Goal: Contribute content: Add original content to the website for others to see

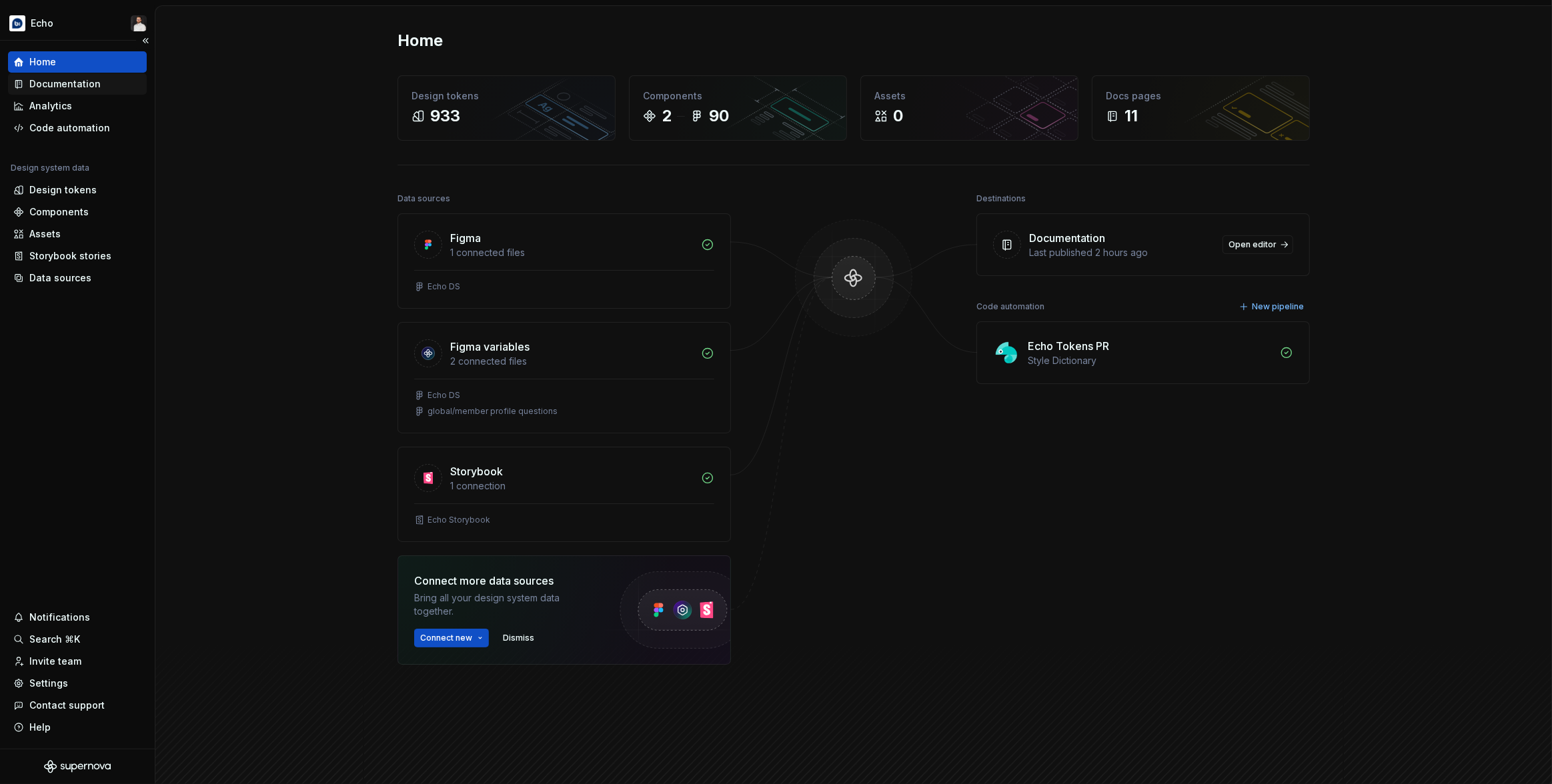
click at [84, 89] on div "Documentation" at bounding box center [65, 84] width 71 height 13
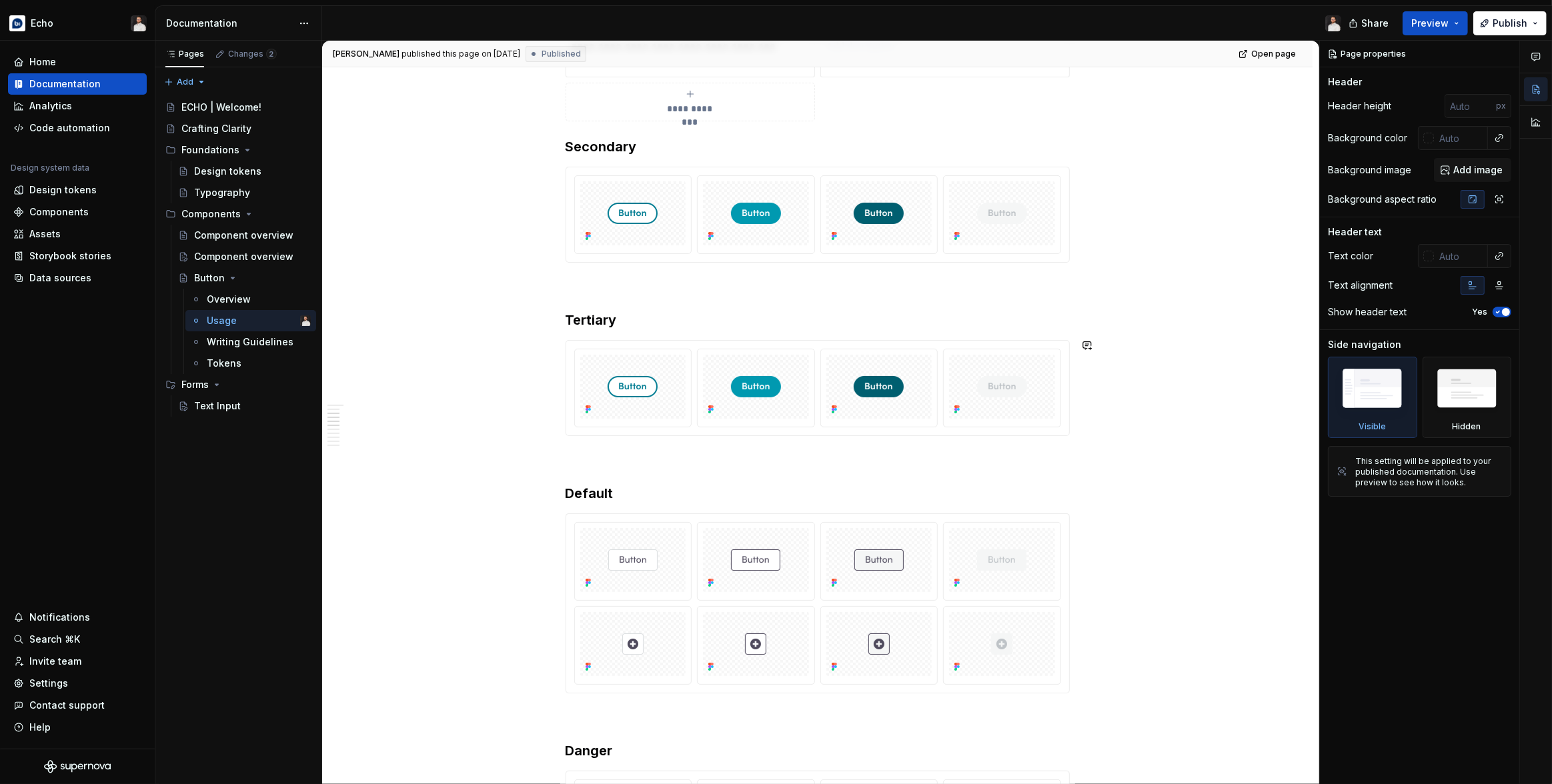
scroll to position [726, 0]
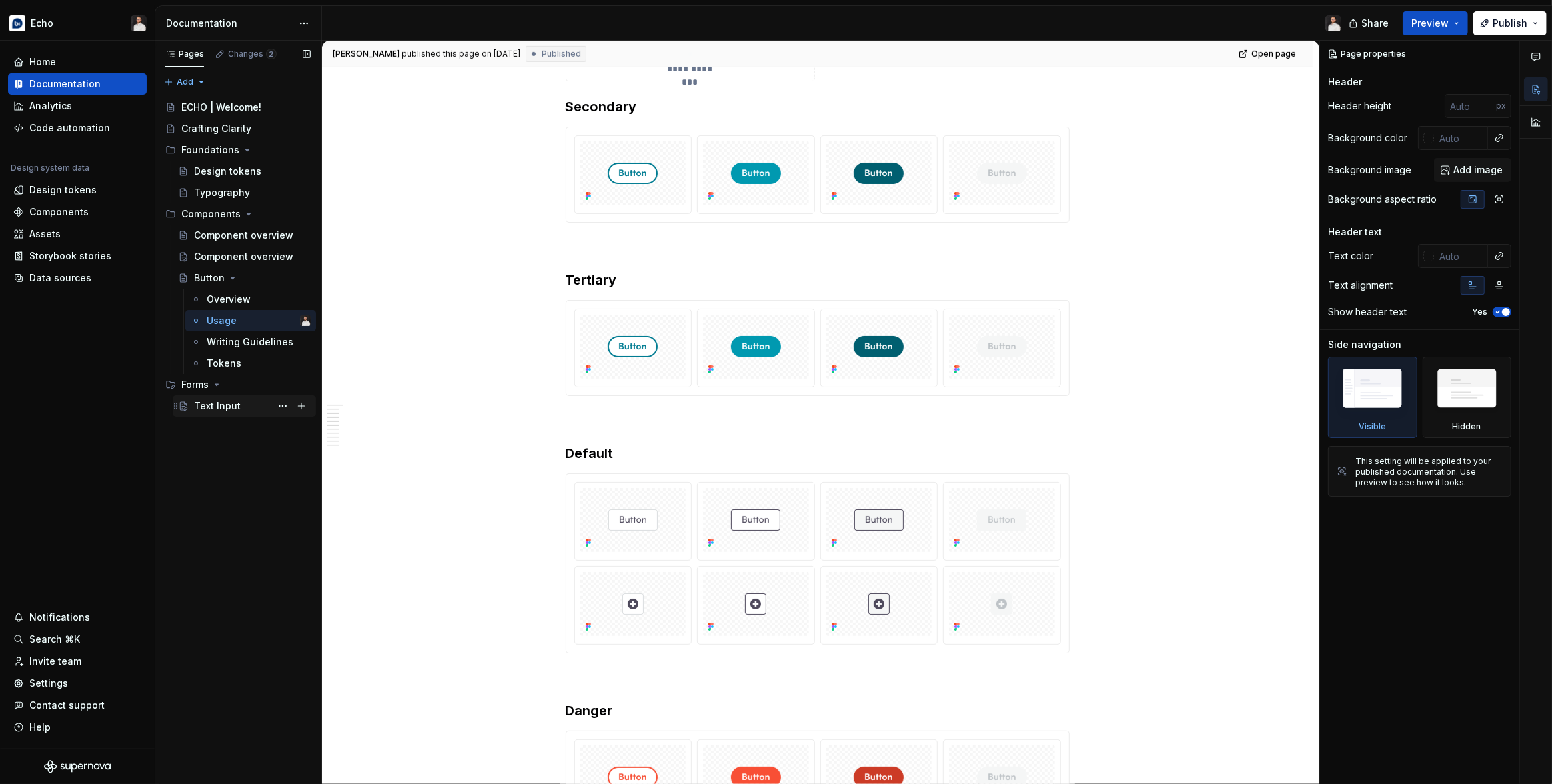
click at [233, 411] on div "Text Input" at bounding box center [217, 406] width 47 height 13
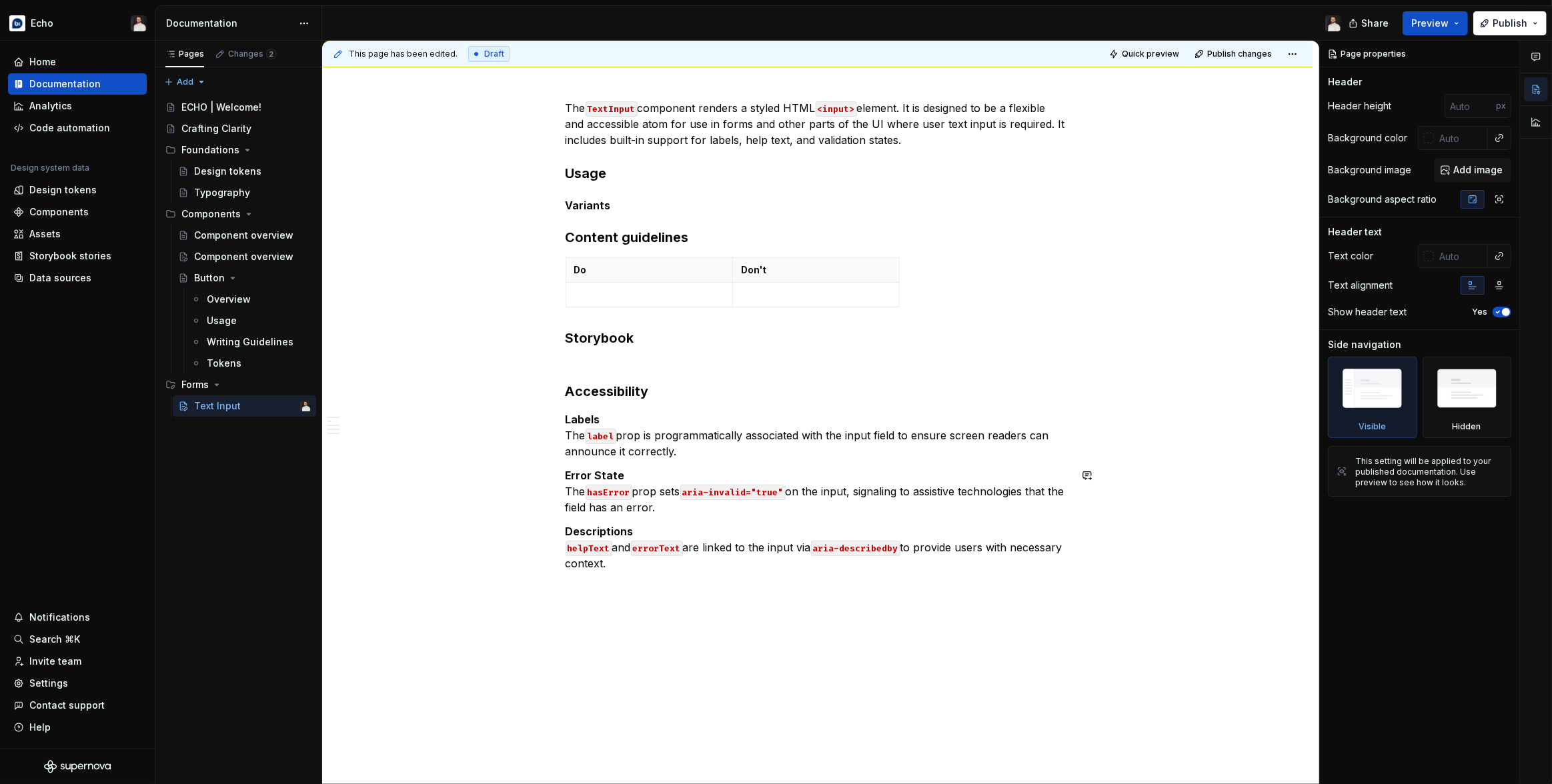
scroll to position [222, 0]
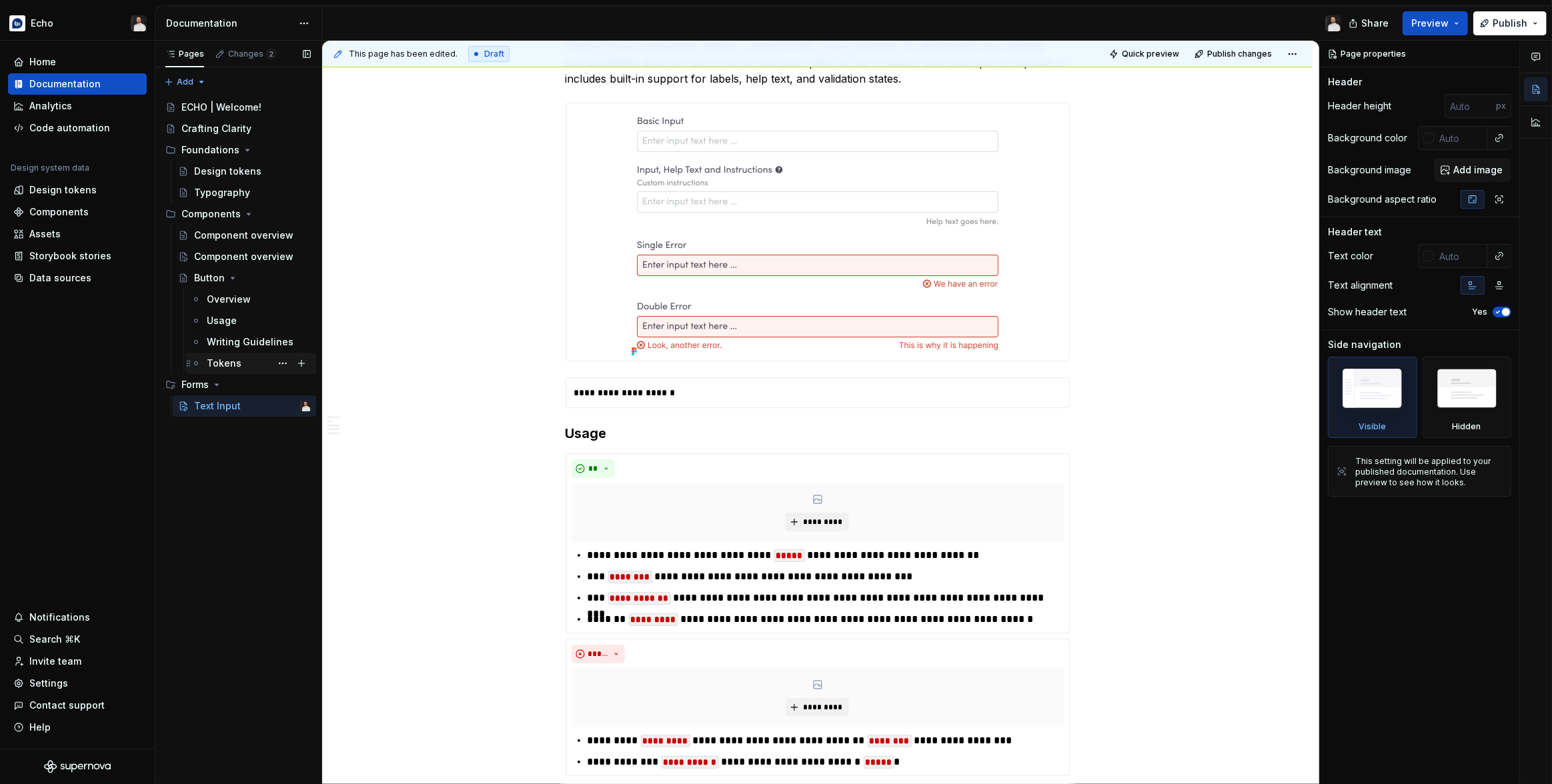
click at [220, 360] on div "Tokens" at bounding box center [224, 363] width 35 height 13
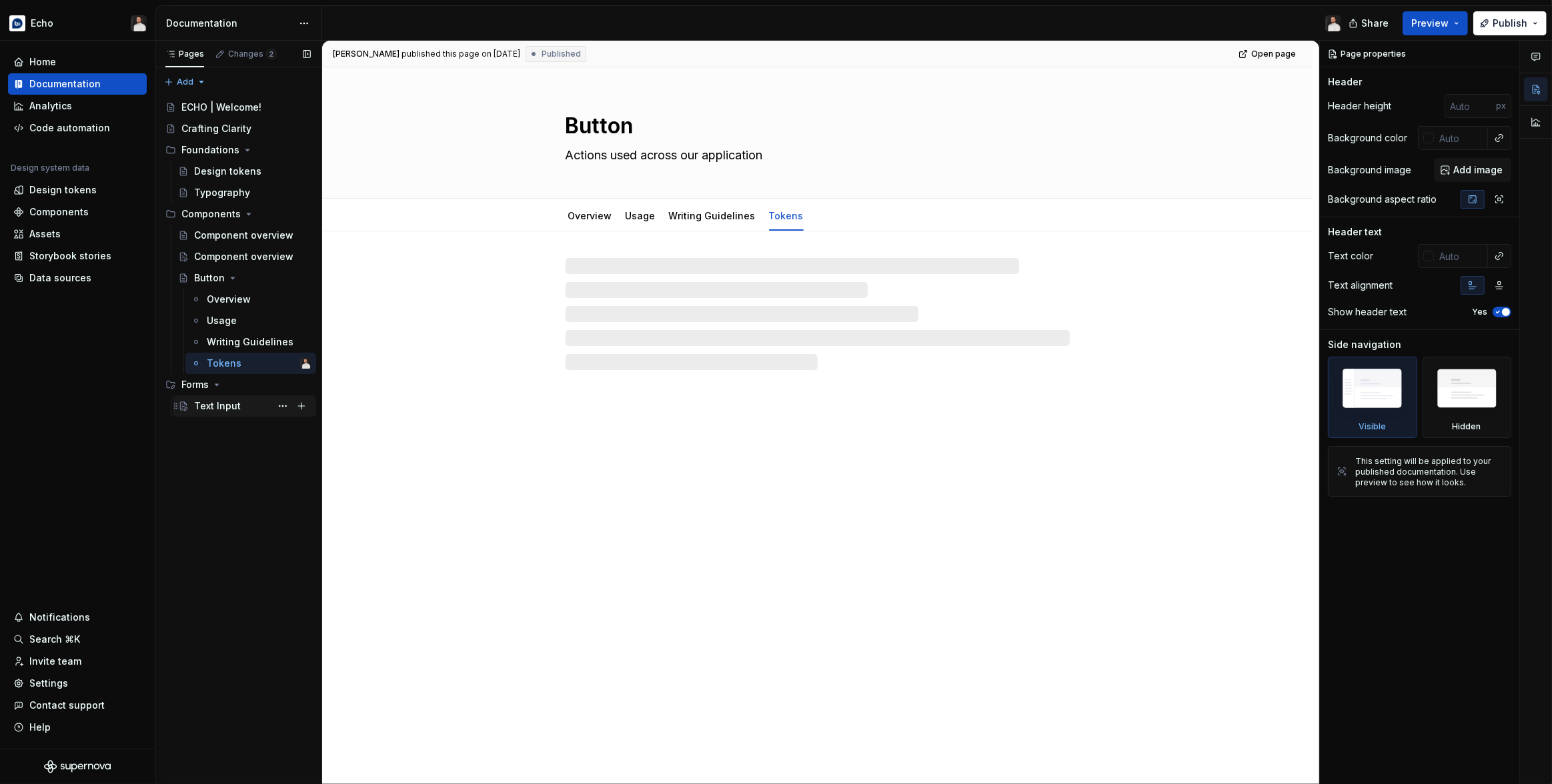
click at [232, 407] on div "Text Input" at bounding box center [217, 406] width 47 height 13
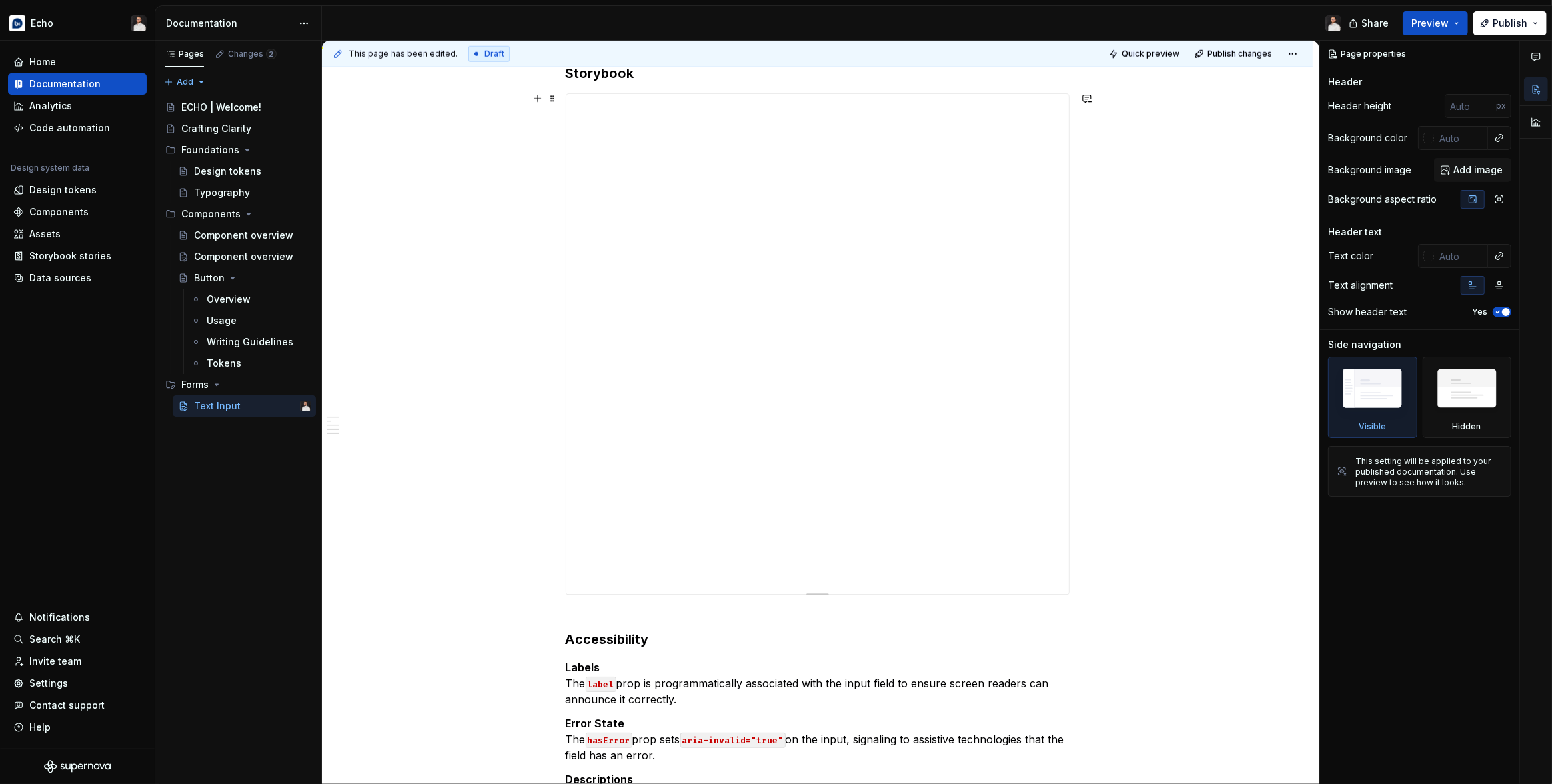
scroll to position [1494, 0]
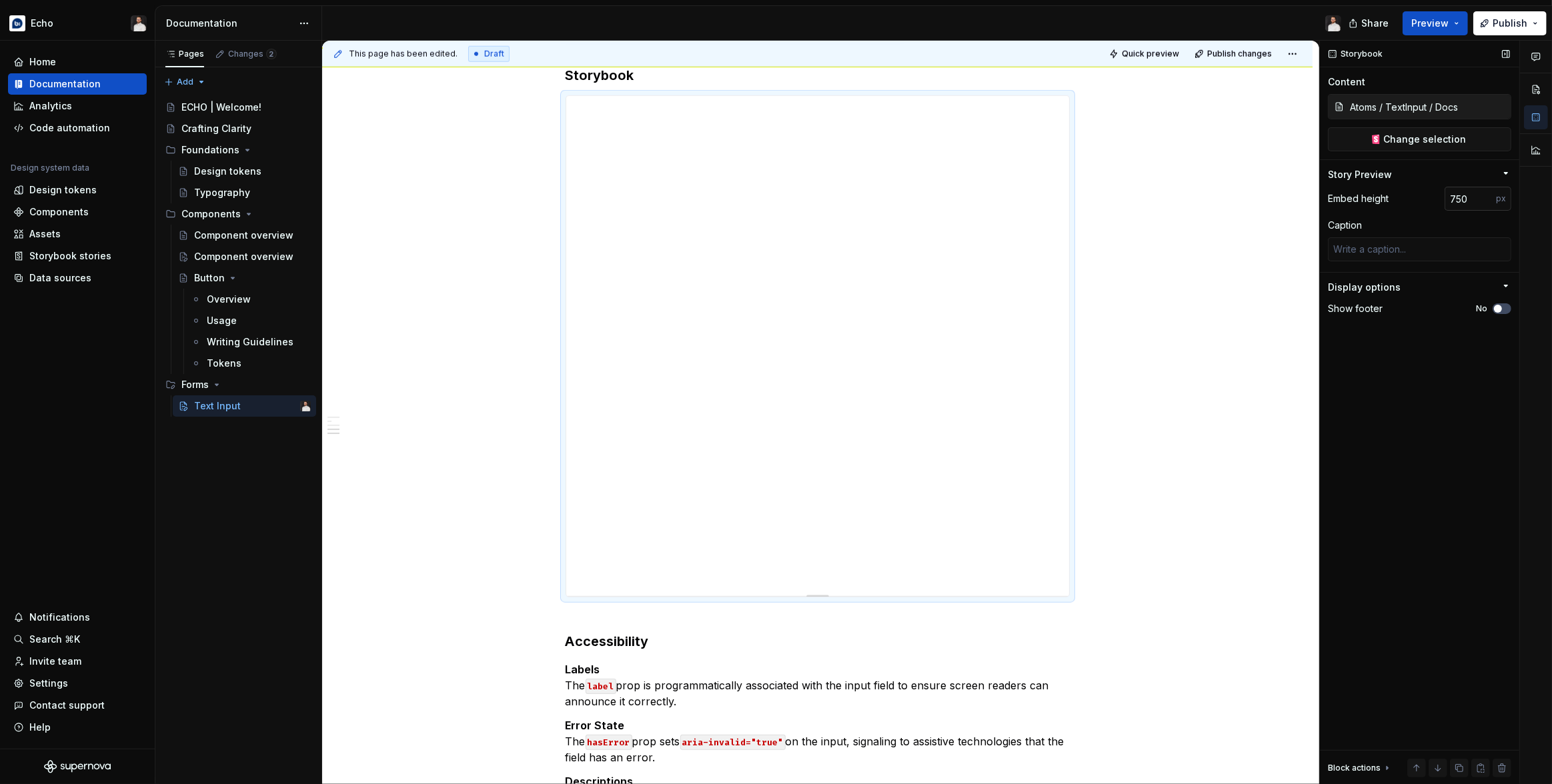
type textarea "*"
drag, startPoint x: 1475, startPoint y: 202, endPoint x: 1335, endPoint y: 206, distance: 140.1
click at [1335, 206] on div "Embed height 750 px" at bounding box center [1419, 199] width 183 height 24
type input "900"
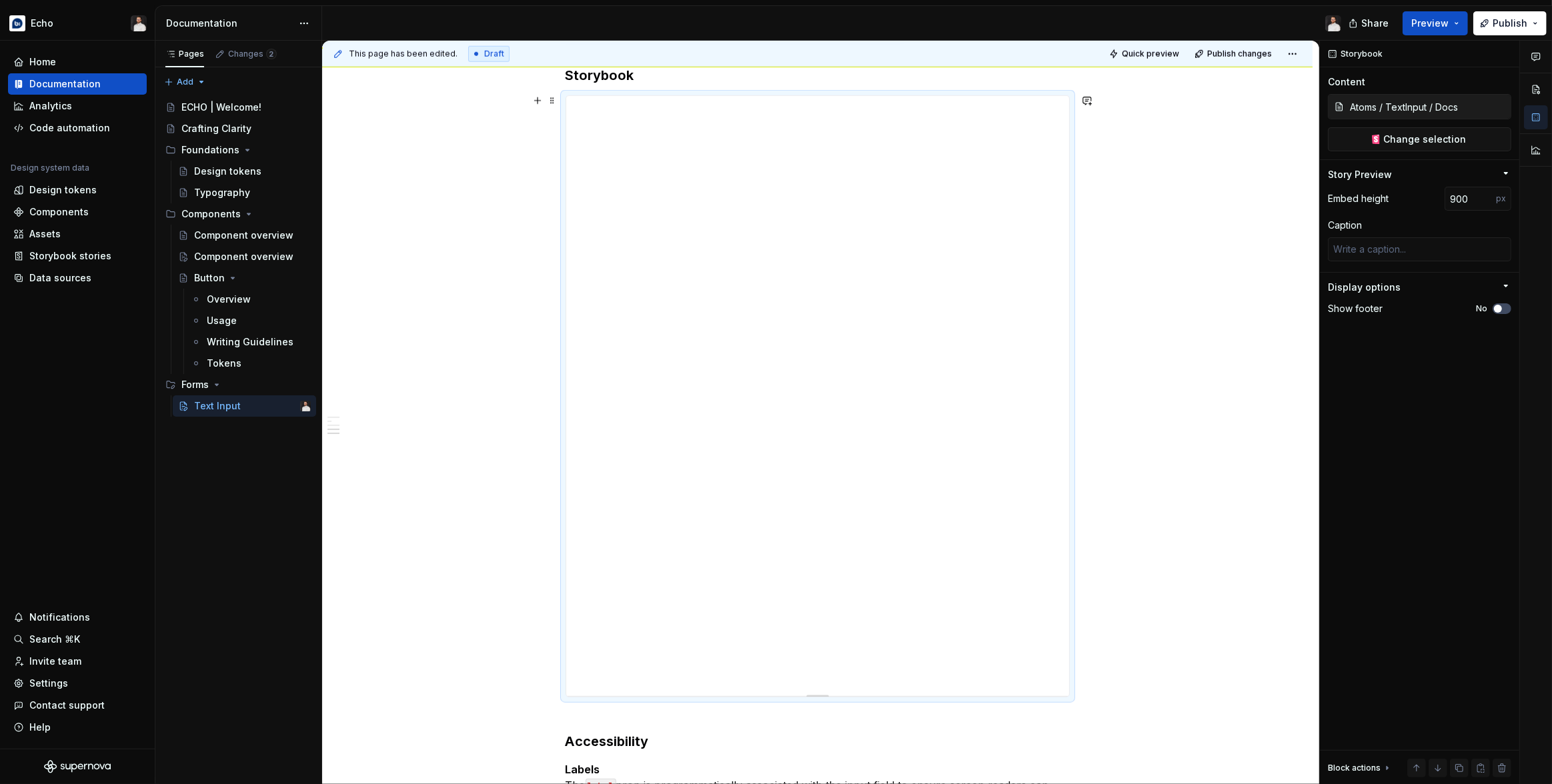
click at [1151, 53] on span "Quick preview" at bounding box center [1151, 54] width 57 height 10
click at [275, 406] on button "Page tree" at bounding box center [282, 406] width 19 height 19
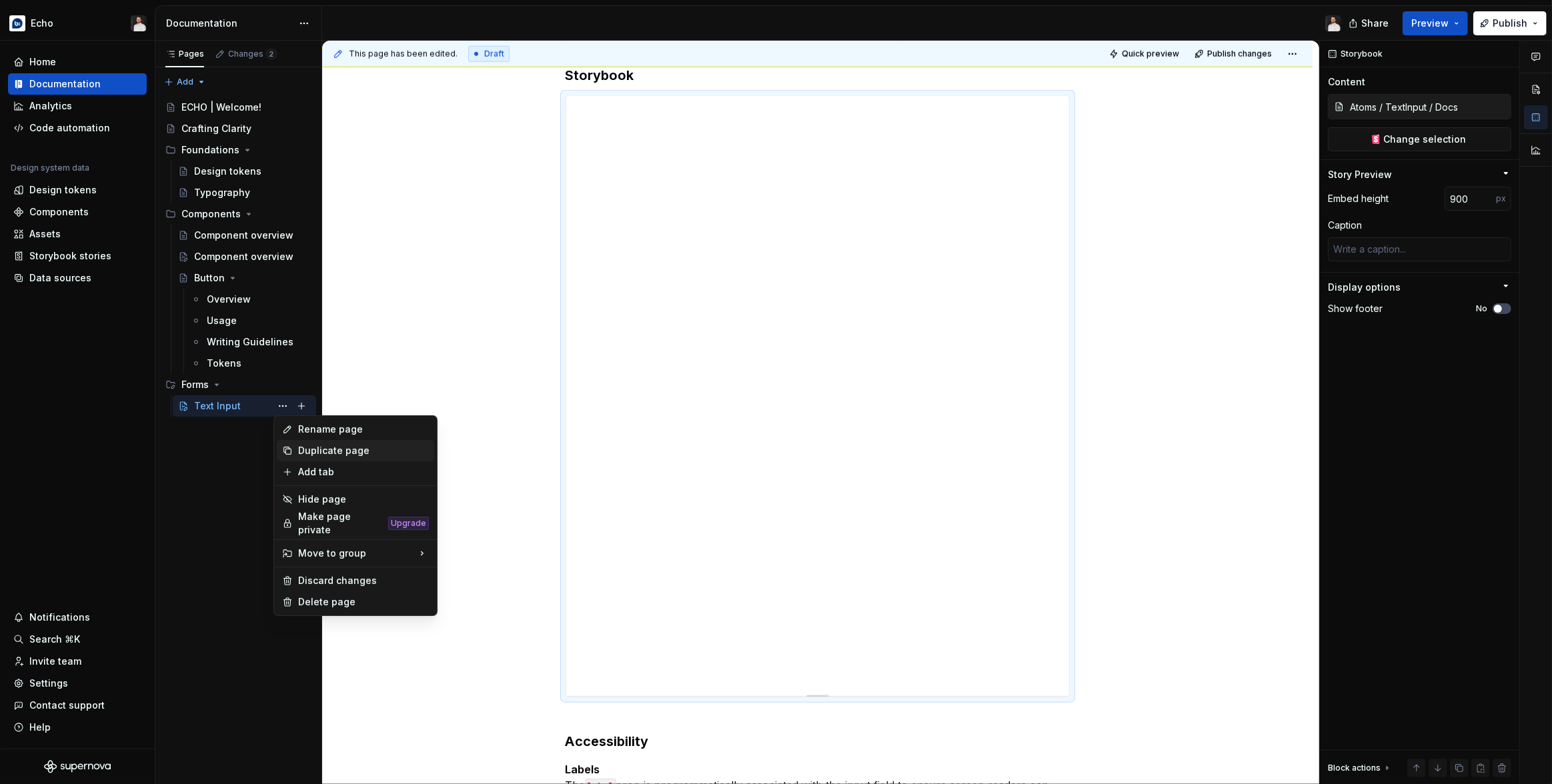
click at [310, 452] on div "Duplicate page" at bounding box center [364, 450] width 131 height 13
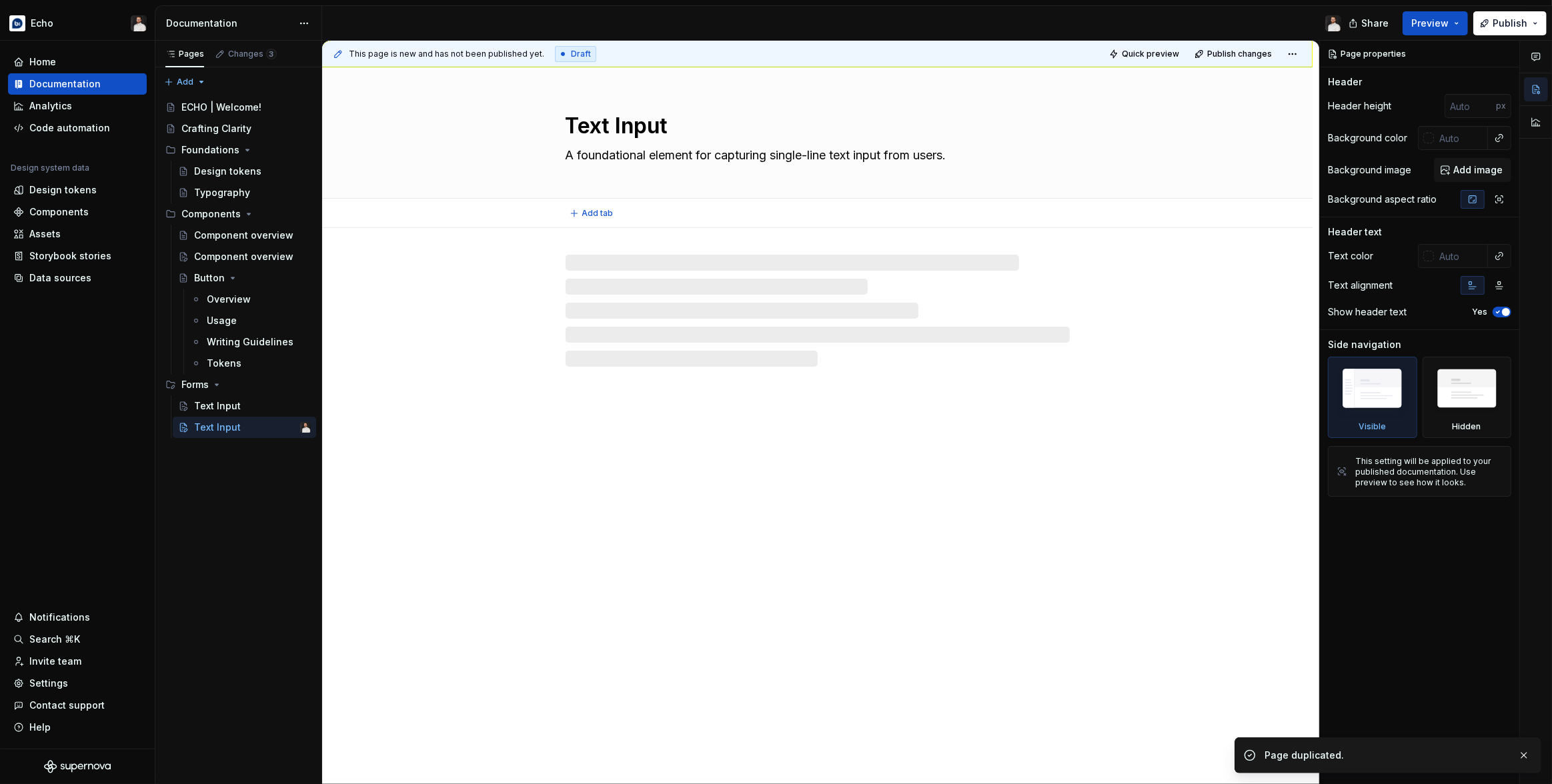
click at [612, 132] on textarea "Text Input" at bounding box center [815, 126] width 504 height 32
click at [621, 128] on textarea "Text Input" at bounding box center [815, 126] width 504 height 32
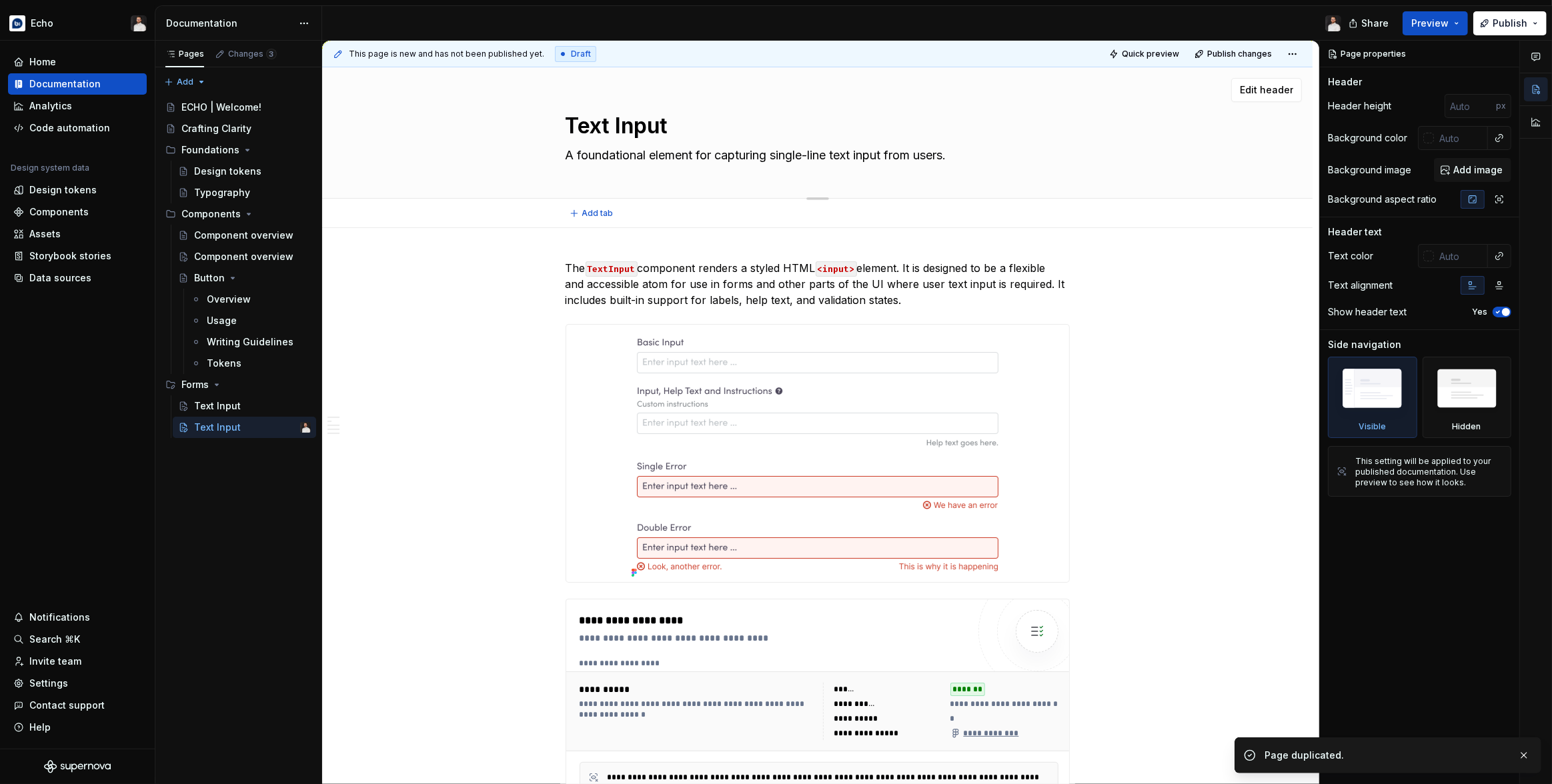
click at [631, 127] on textarea "Text Input" at bounding box center [815, 126] width 504 height 32
click at [638, 127] on textarea "Text Input" at bounding box center [815, 126] width 504 height 32
type textarea "*"
type textarea "Text A"
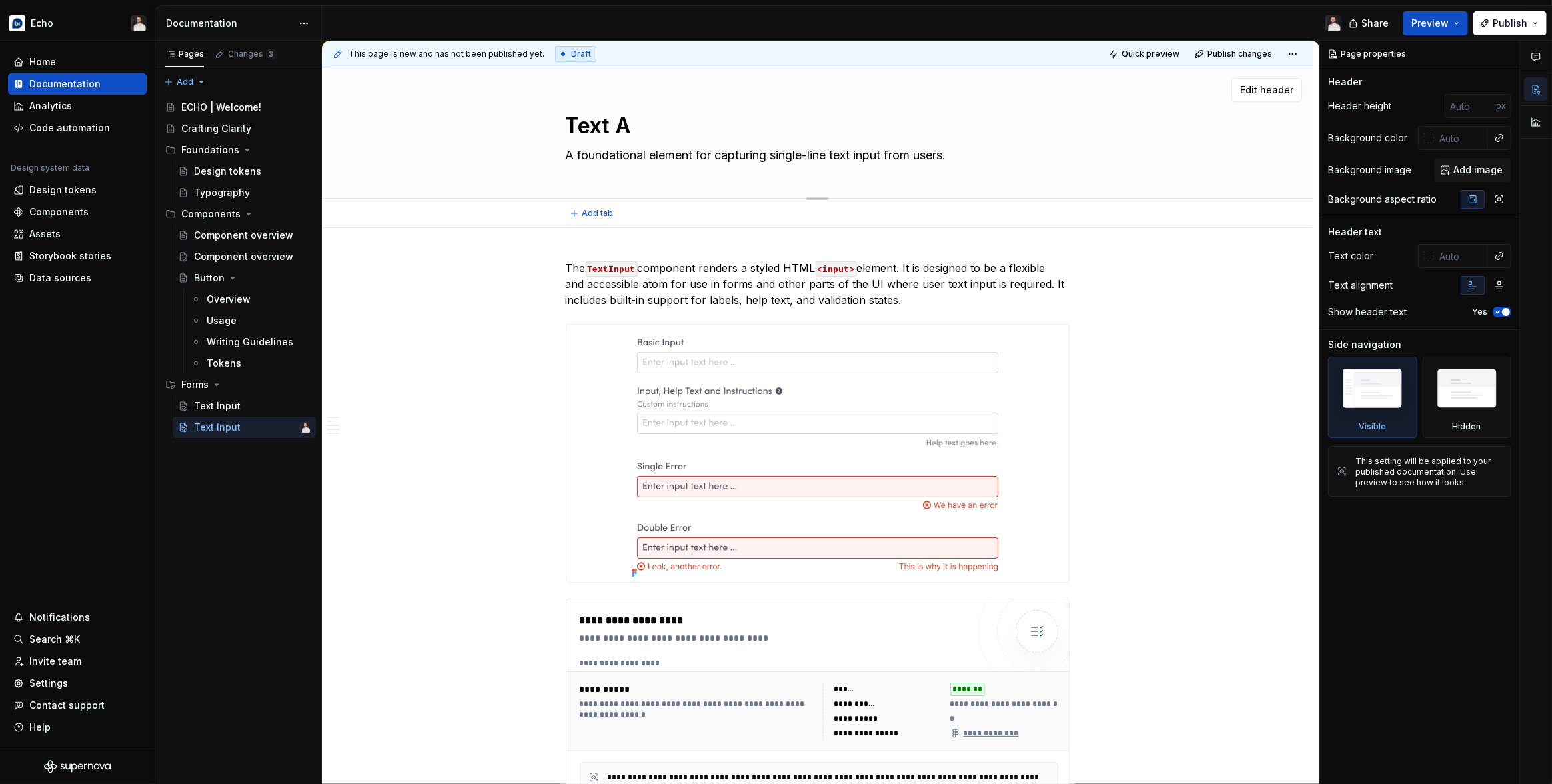
type textarea "*"
type textarea "Text Ar"
type textarea "*"
type textarea "Text Are"
type textarea "*"
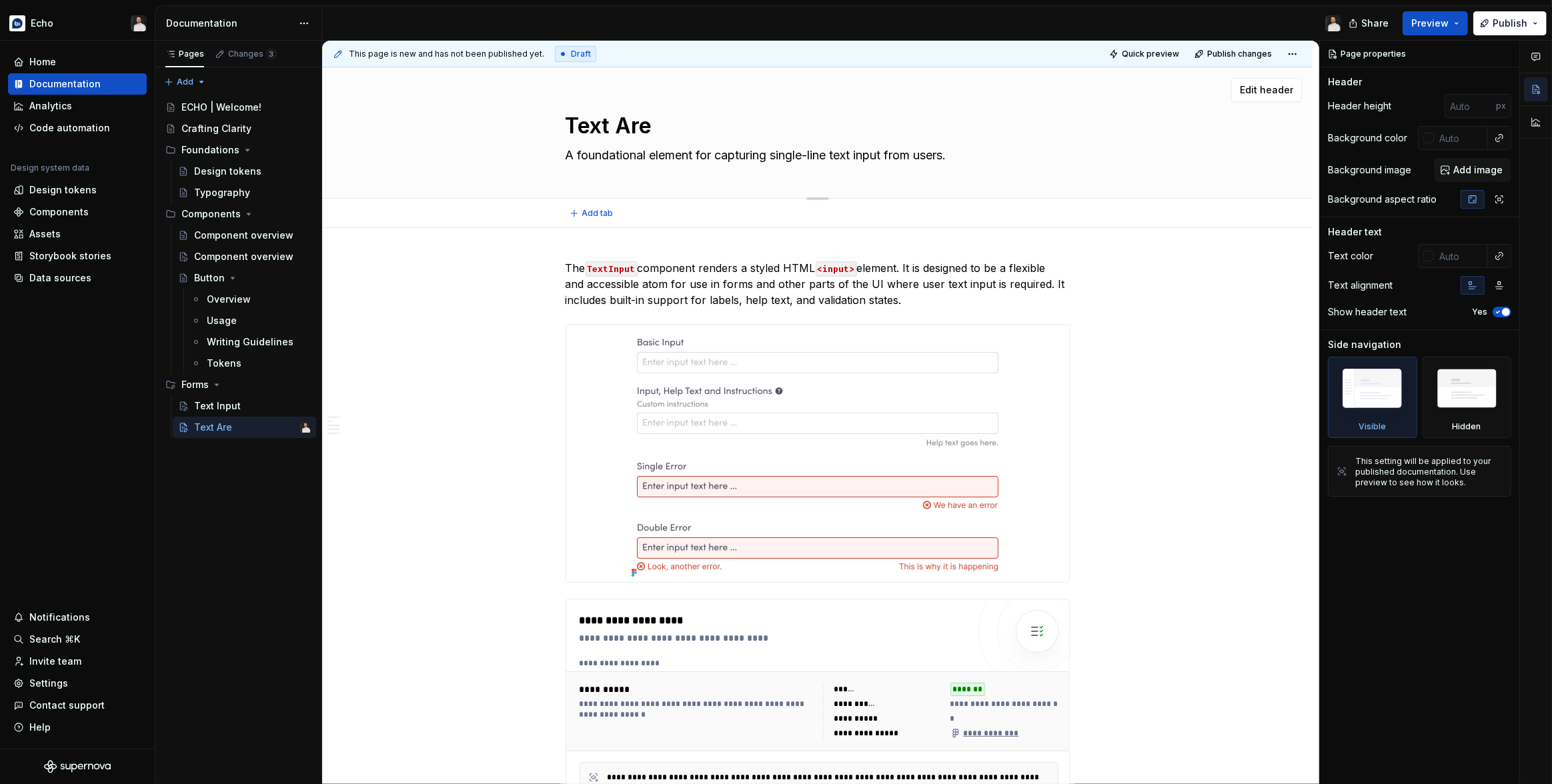
type textarea "Text Area"
type textarea "*"
click at [729, 128] on textarea "Text Area" at bounding box center [815, 126] width 504 height 32
type textarea "Text Area"
click at [505, 120] on div "Text Area A foundational element for capturing single-line text input from user…" at bounding box center [817, 133] width 884 height 131
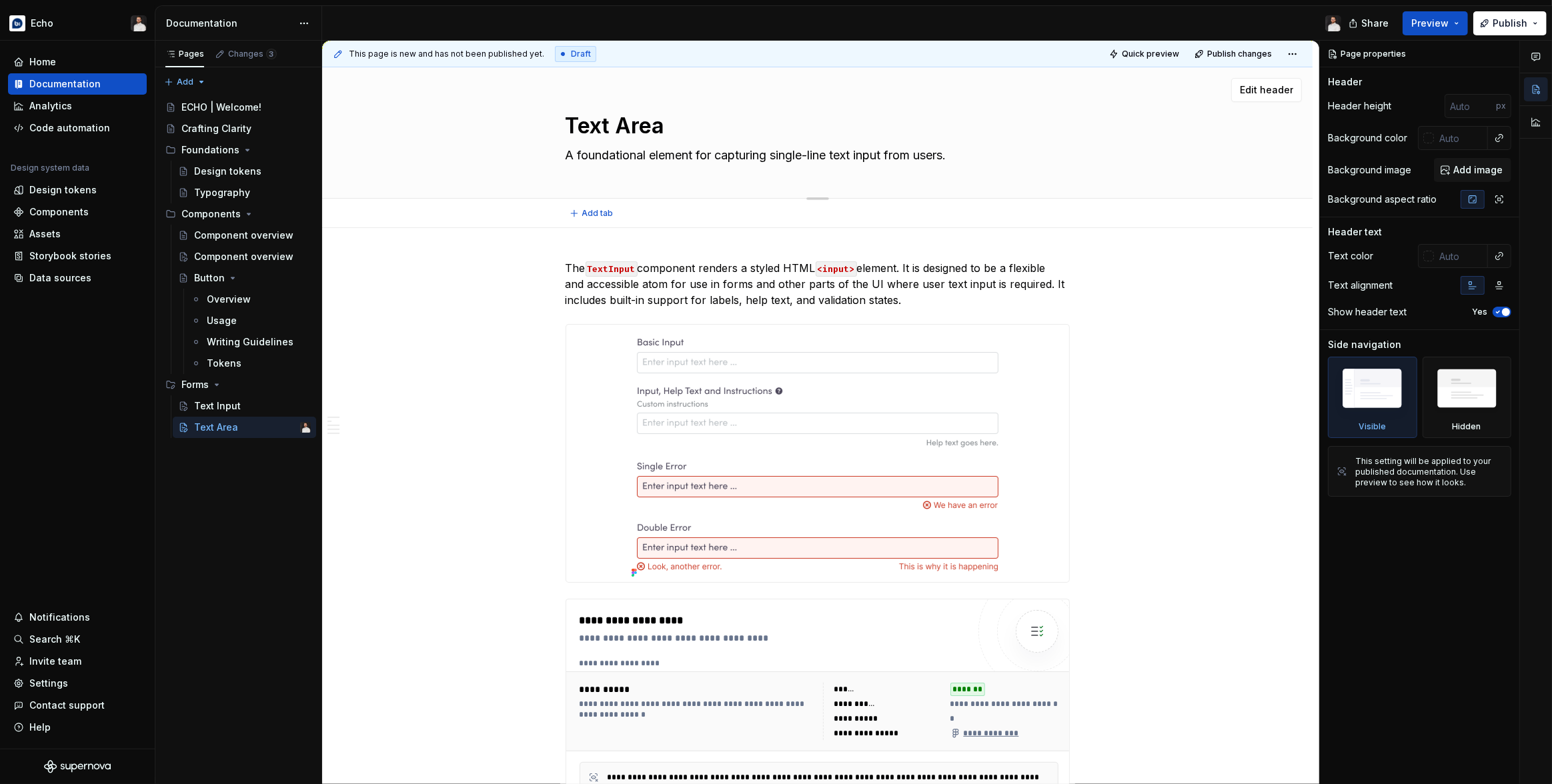
click at [581, 148] on textarea "A foundational element for capturing single-line text input from users." at bounding box center [815, 155] width 504 height 22
paste textarea "multi"
type textarea "*"
type textarea "A foundational element for capturing multi-line text input from users."
type textarea "*"
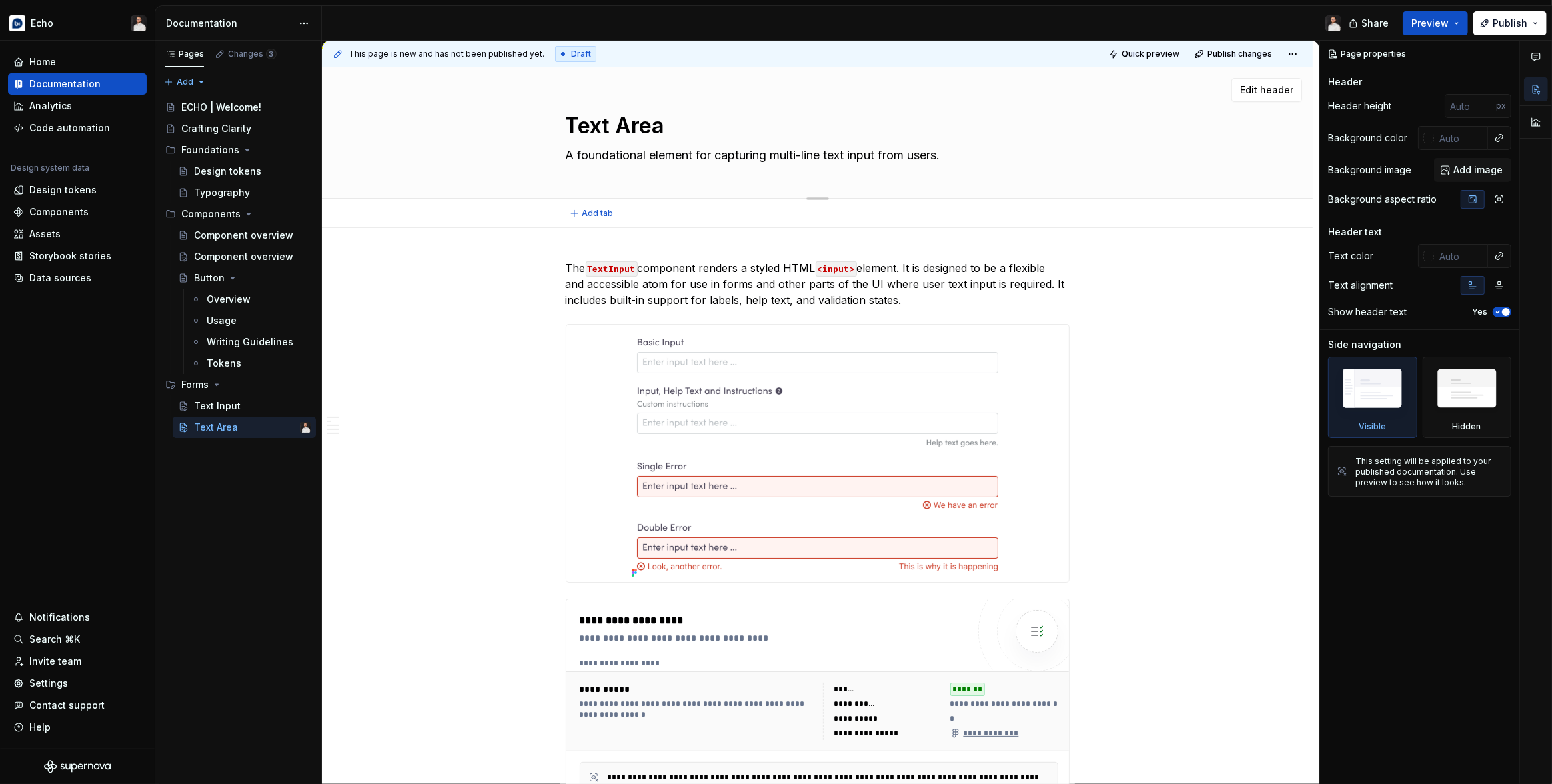
type textarea "A foundational element for capturing multi-line text input from users."
click at [546, 155] on div "Text Area A foundational element for capturing multi-line text input from users." at bounding box center [817, 133] width 884 height 131
click at [63, 209] on div "Components" at bounding box center [59, 212] width 59 height 13
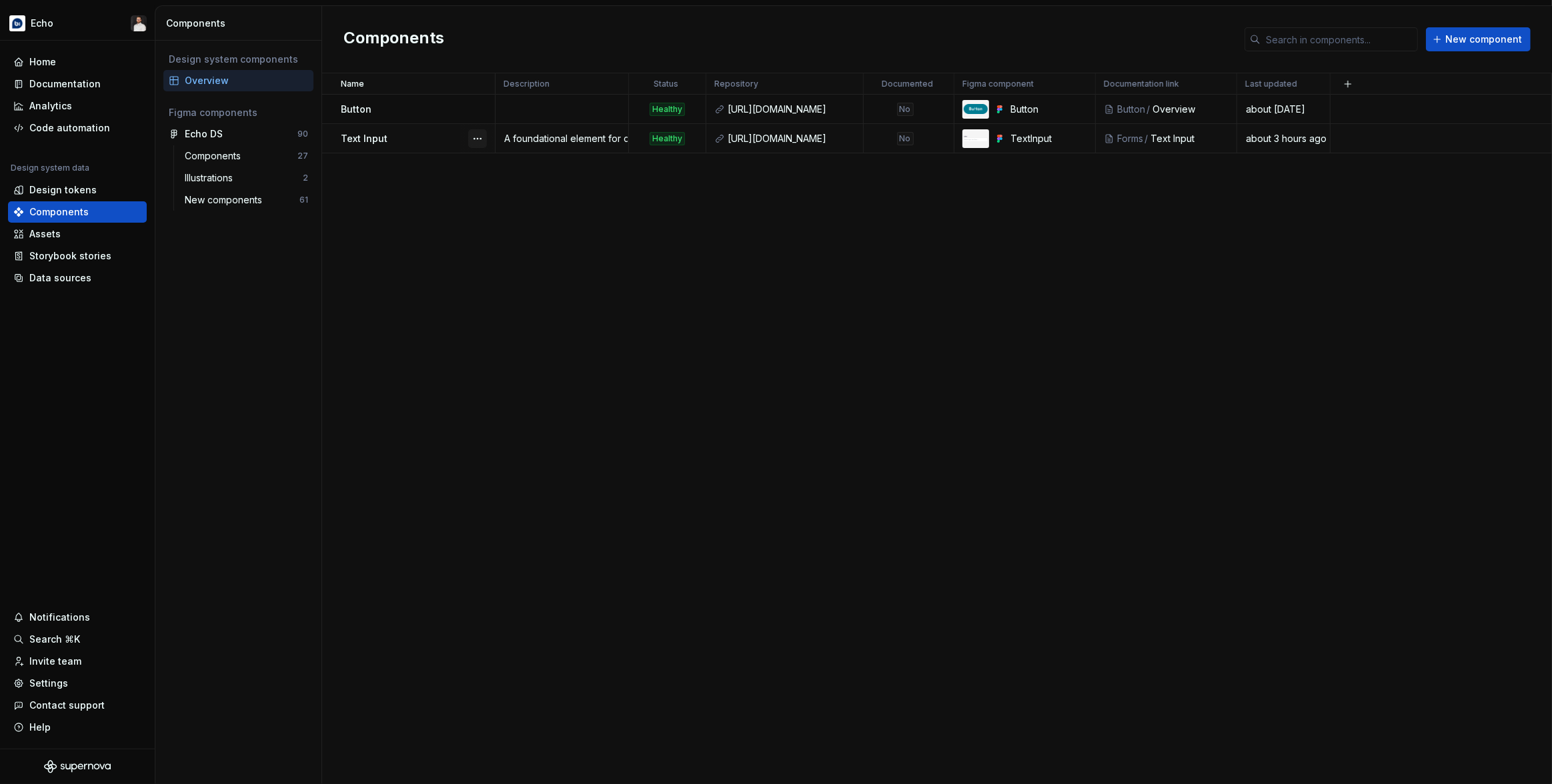
click at [469, 134] on button "button" at bounding box center [477, 139] width 19 height 19
click at [823, 240] on html "Echo Home Documentation Analytics Code automation Design system data Design tok…" at bounding box center [776, 392] width 1552 height 784
click at [1480, 38] on span "New component" at bounding box center [1484, 39] width 77 height 13
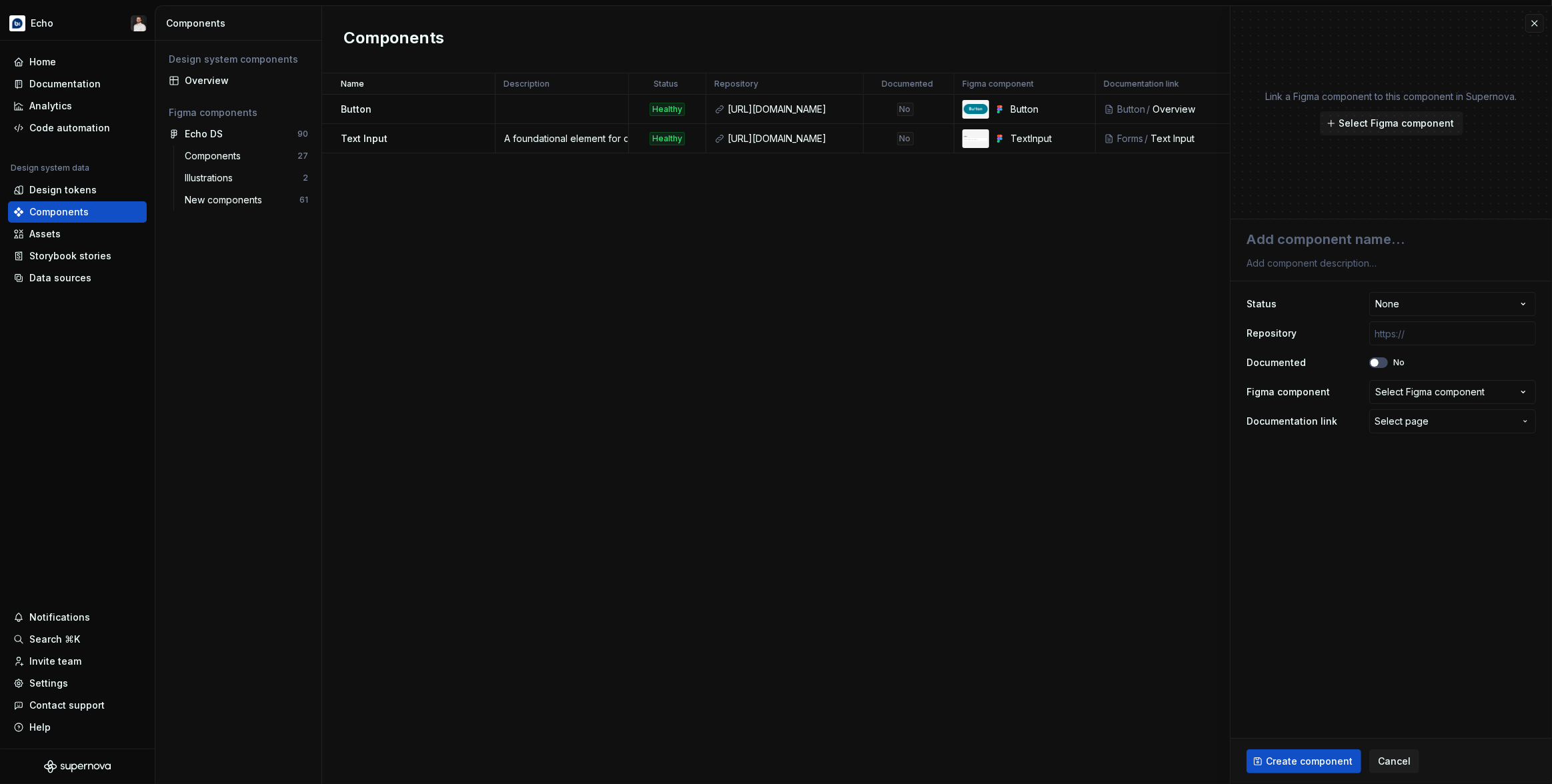
type textarea "*"
type textarea "T"
type textarea "*"
type textarea "Te"
type textarea "*"
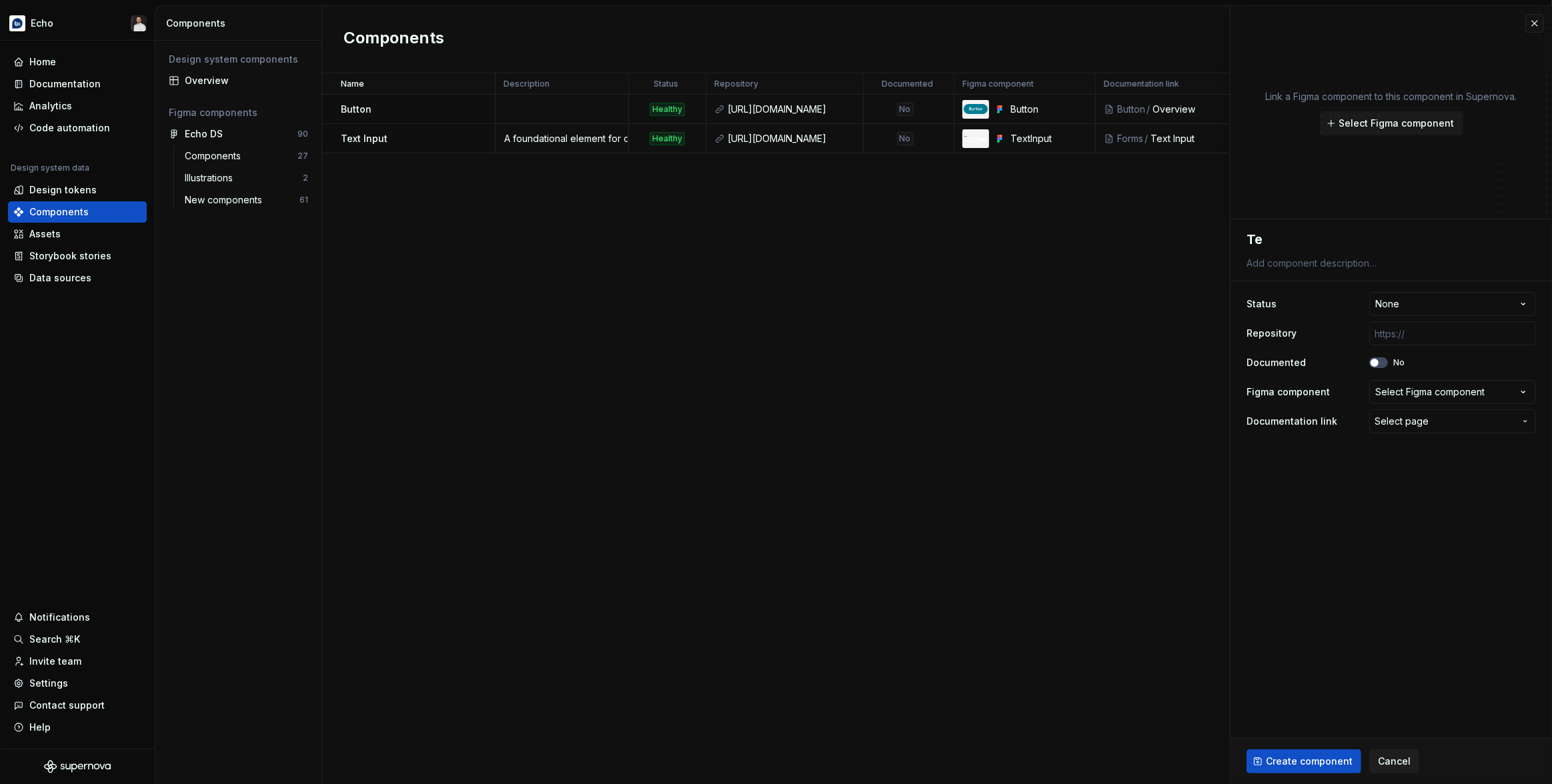
type textarea "Tex"
type textarea "*"
type textarea "Text"
type textarea "*"
type textarea "Text"
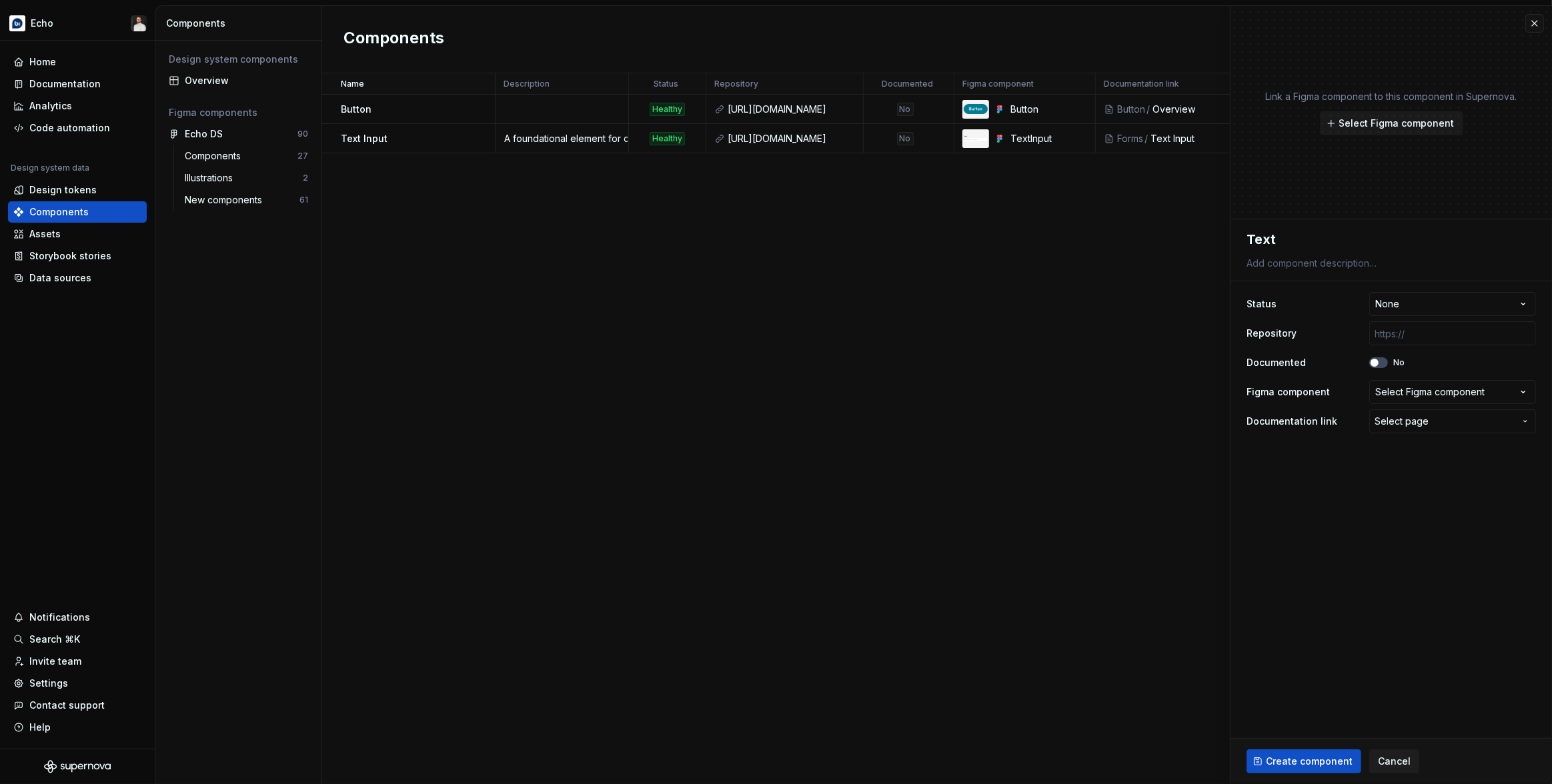
type textarea "*"
type textarea "Text A"
type textarea "*"
type textarea "Text Ar"
type textarea "*"
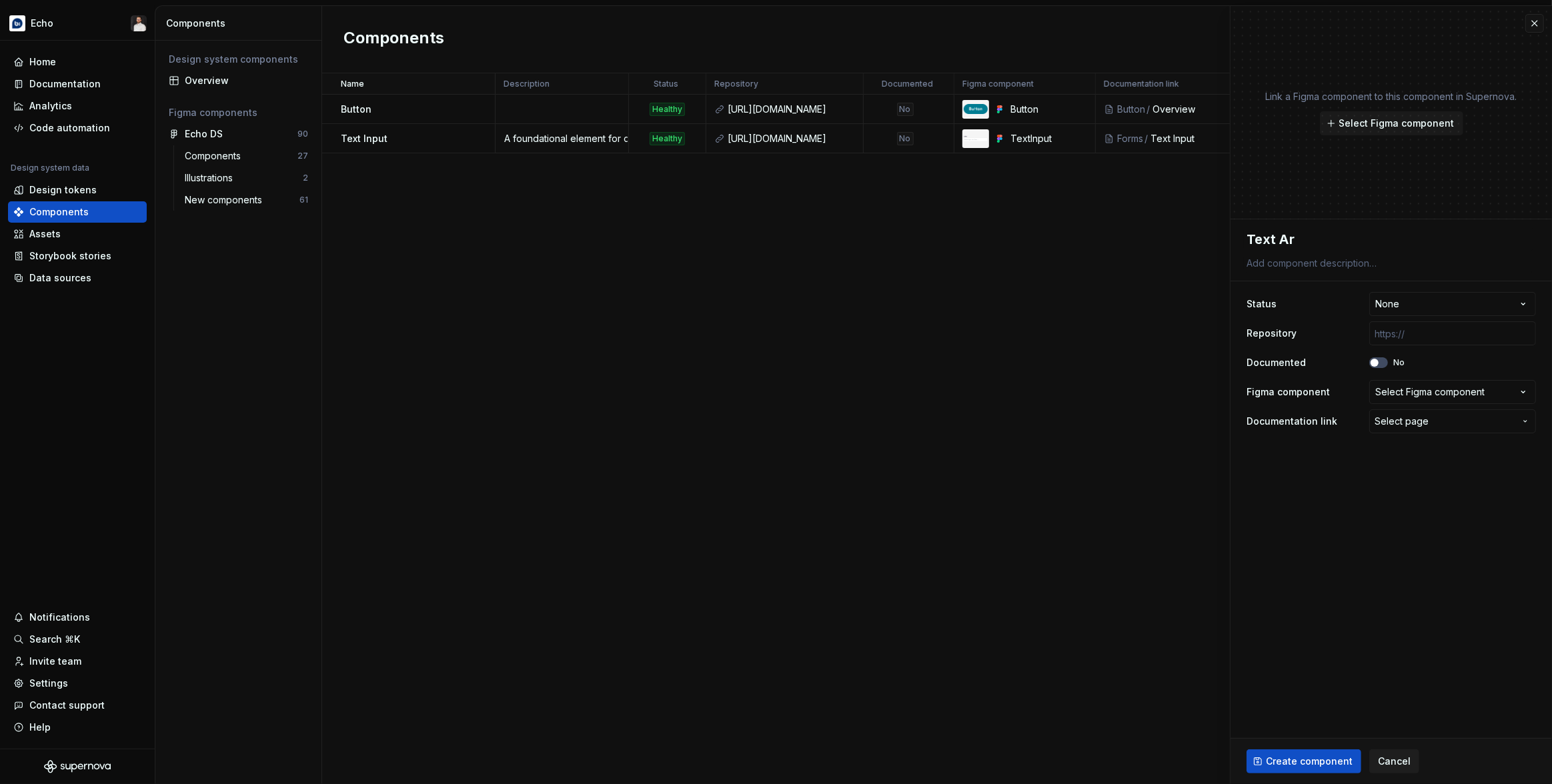
type textarea "Text Are"
type textarea "*"
type textarea "Text Area"
click at [1401, 309] on html "**********" at bounding box center [776, 392] width 1552 height 784
select select "**********"
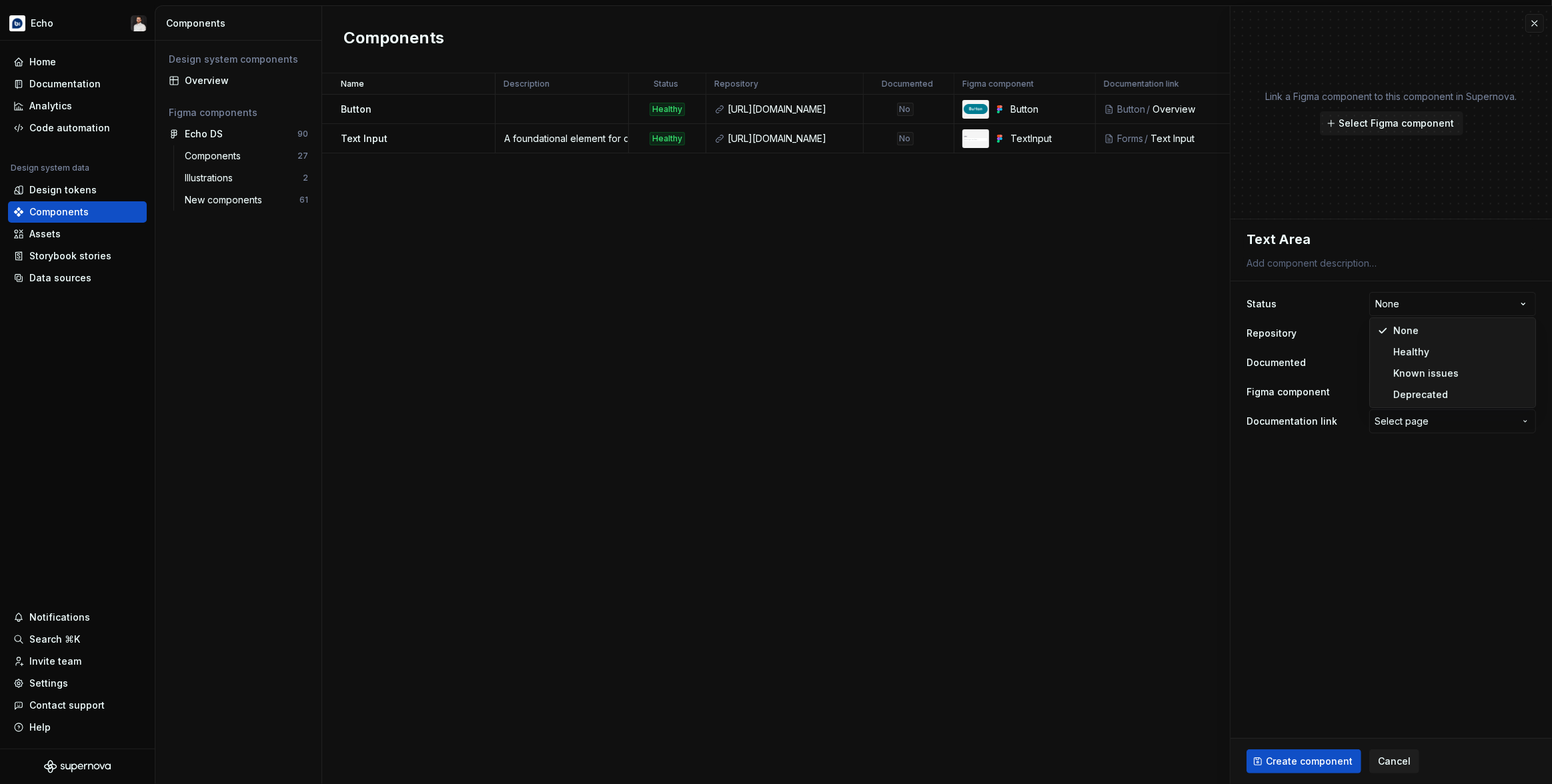
type textarea "*"
click at [1409, 335] on input "text" at bounding box center [1452, 333] width 167 height 24
type input "[URL][DOMAIN_NAME]"
click at [1439, 337] on input "[URL][DOMAIN_NAME]" at bounding box center [1452, 333] width 167 height 24
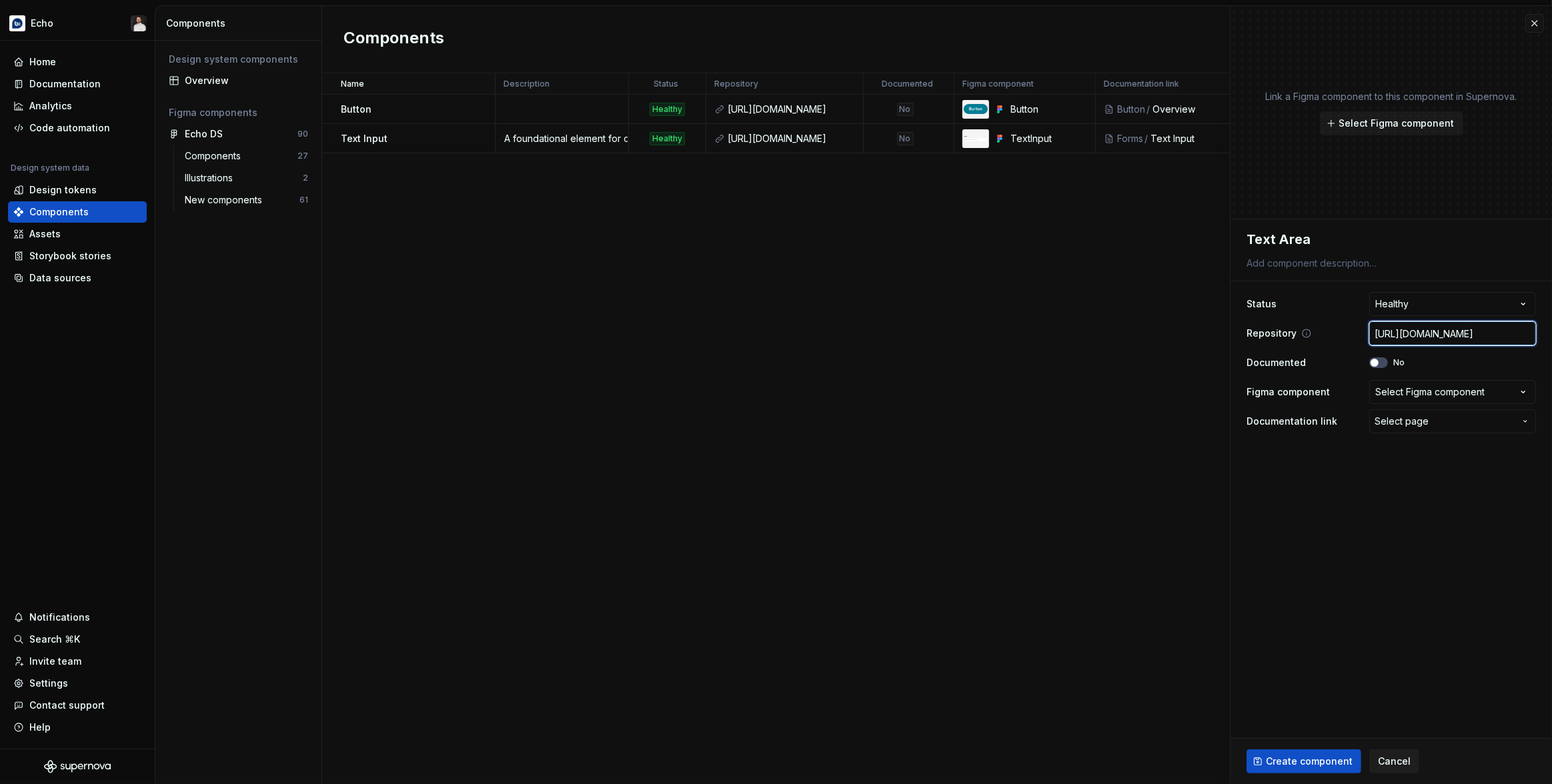
type textarea "*"
type input "[URL][DOMAIN_NAME]"
type textarea "*"
type input "[URL][DOMAIN_NAME]"
type textarea "*"
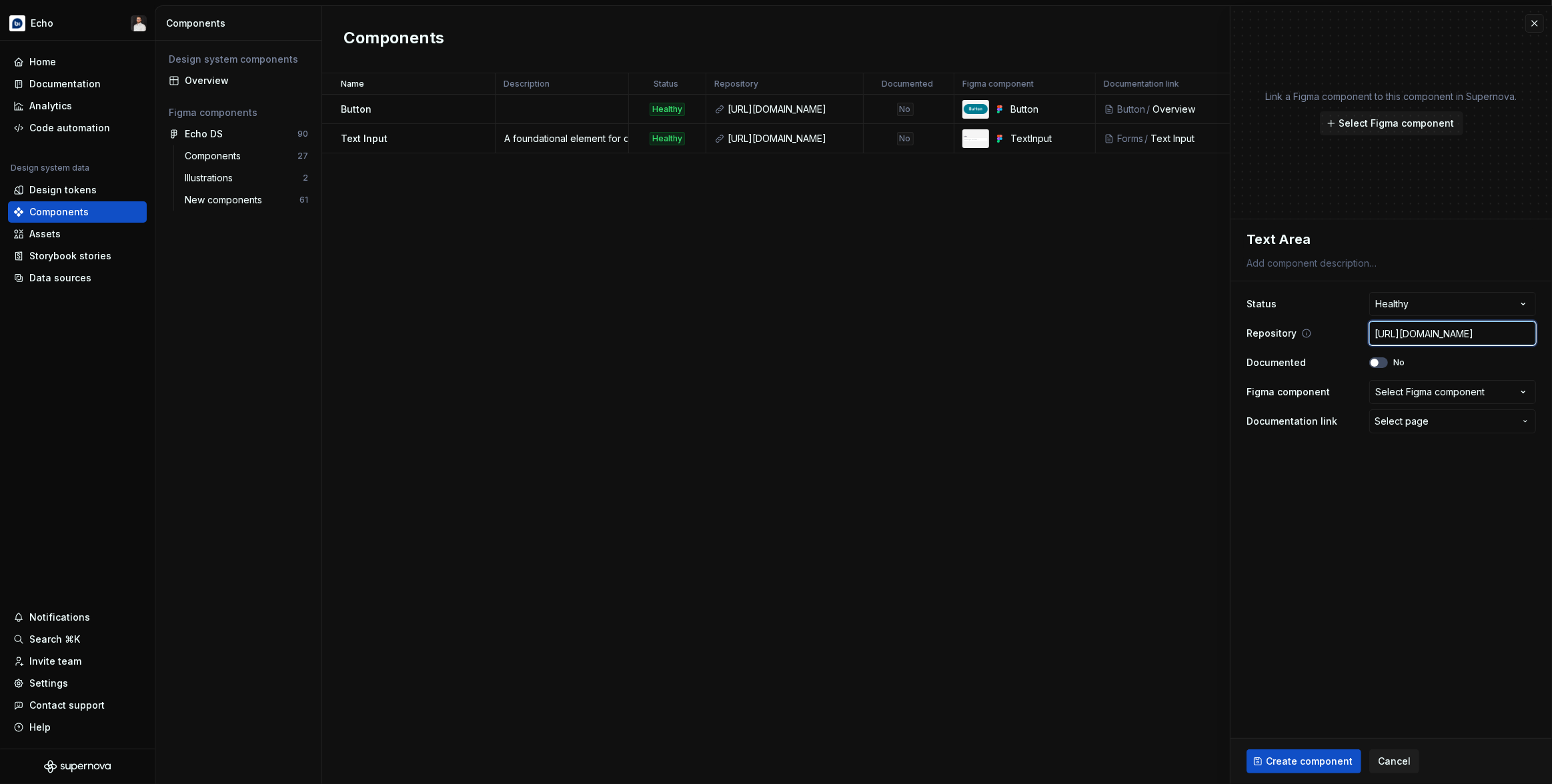
type input "[URL][DOMAIN_NAME]"
type textarea "*"
type input "[URL][DOMAIN_NAME]"
type textarea "*"
type input "[URL][DOMAIN_NAME]"
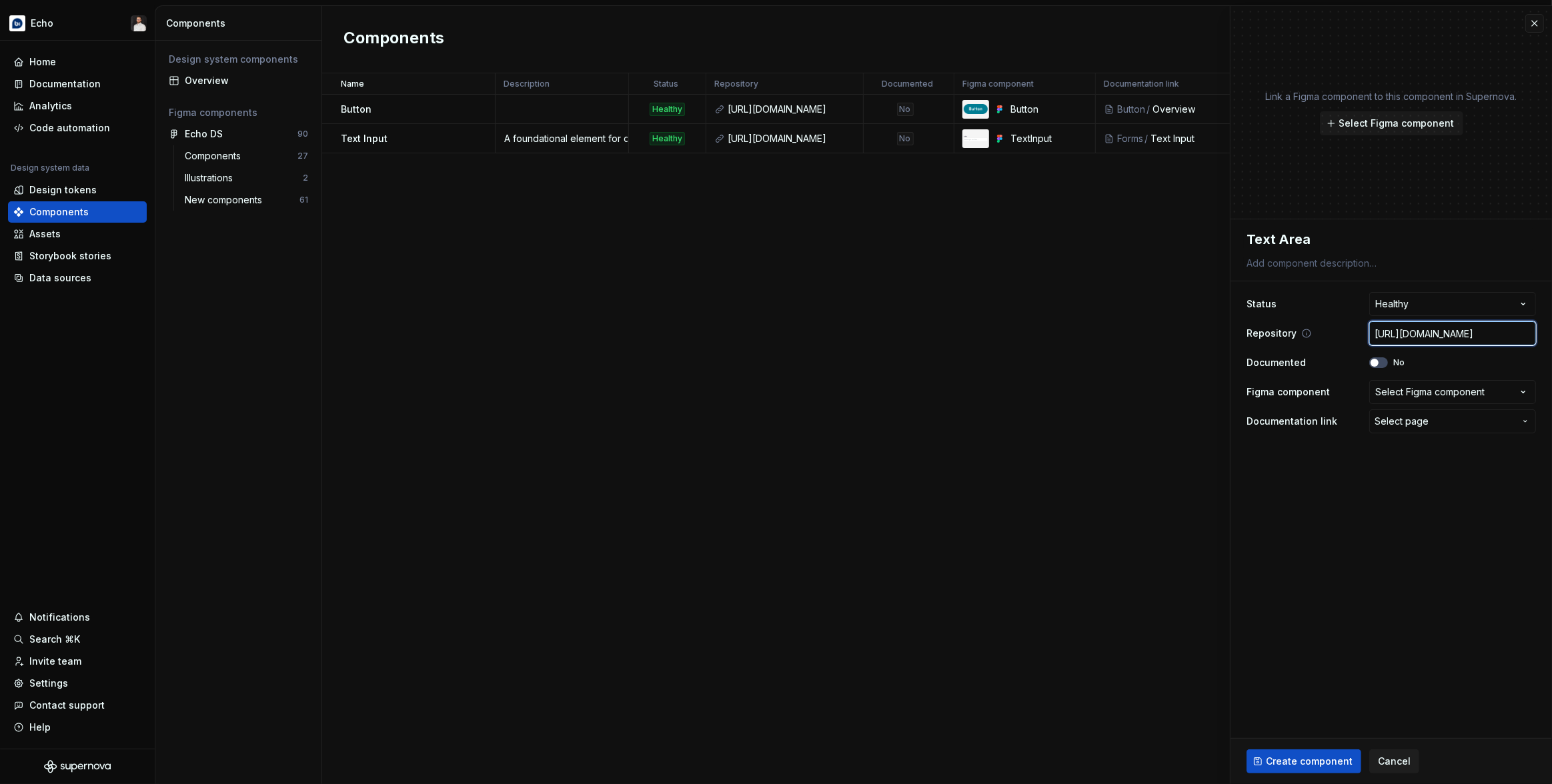
type textarea "*"
type input "[URL][DOMAIN_NAME]"
click at [1480, 330] on input "[URL][DOMAIN_NAME]" at bounding box center [1452, 333] width 167 height 24
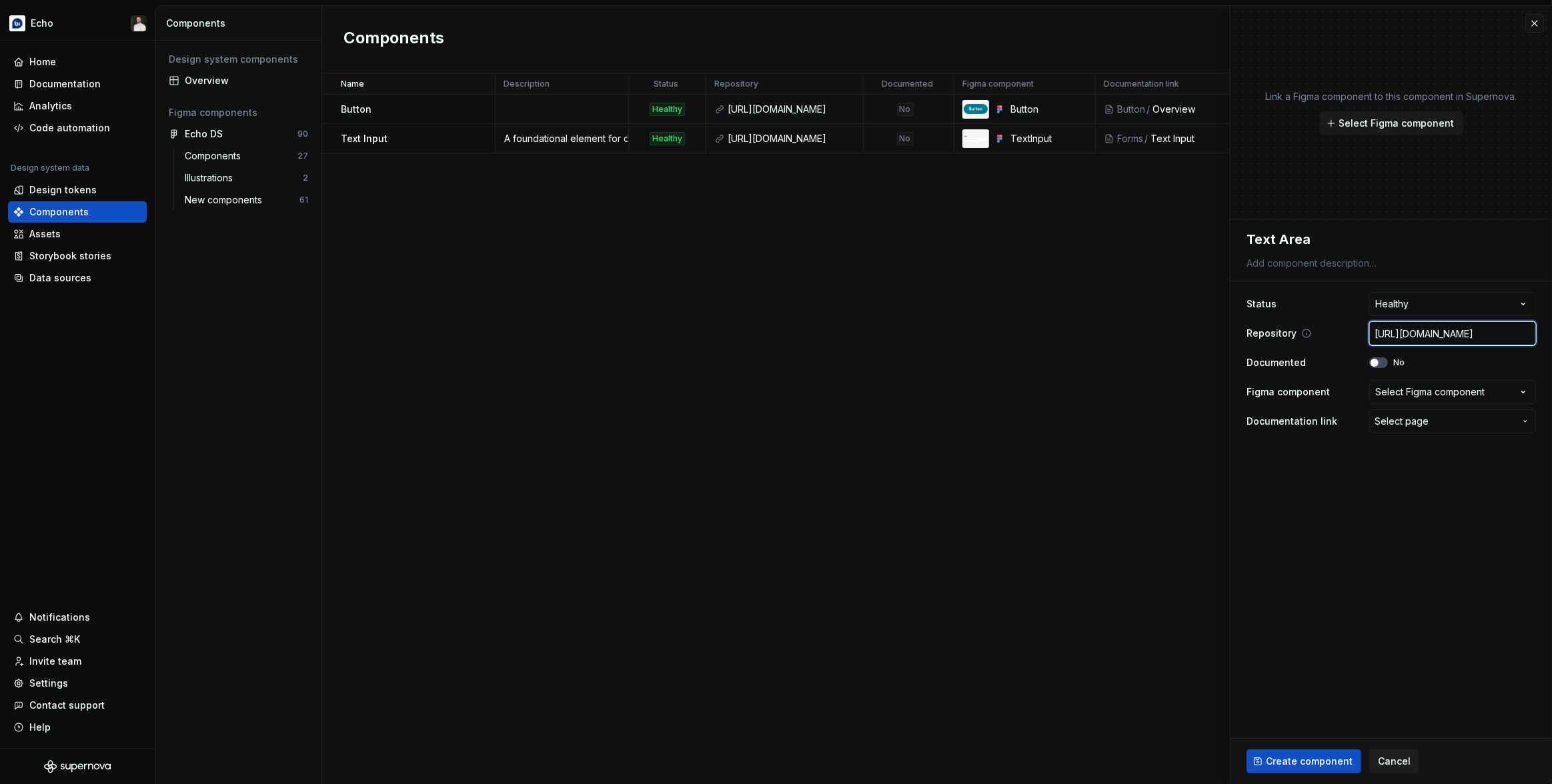
type textarea "*"
type input "[URL][DOMAIN_NAME]"
type textarea "*"
type input "[URL][DOMAIN_NAME]"
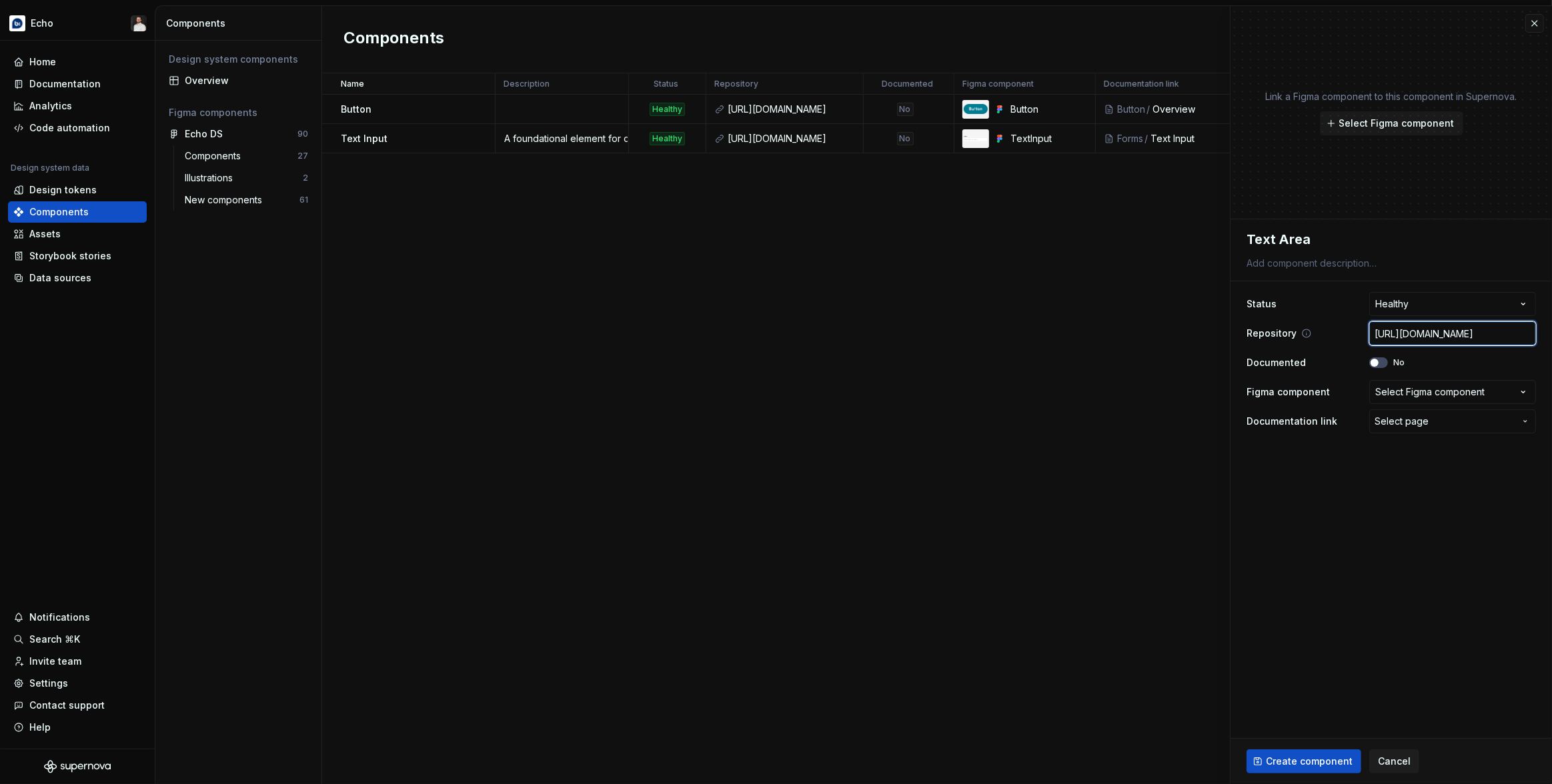
type textarea "*"
type input "[URL][DOMAIN_NAME]"
type textarea "*"
type input "[URL][DOMAIN_NAME]"
type textarea "*"
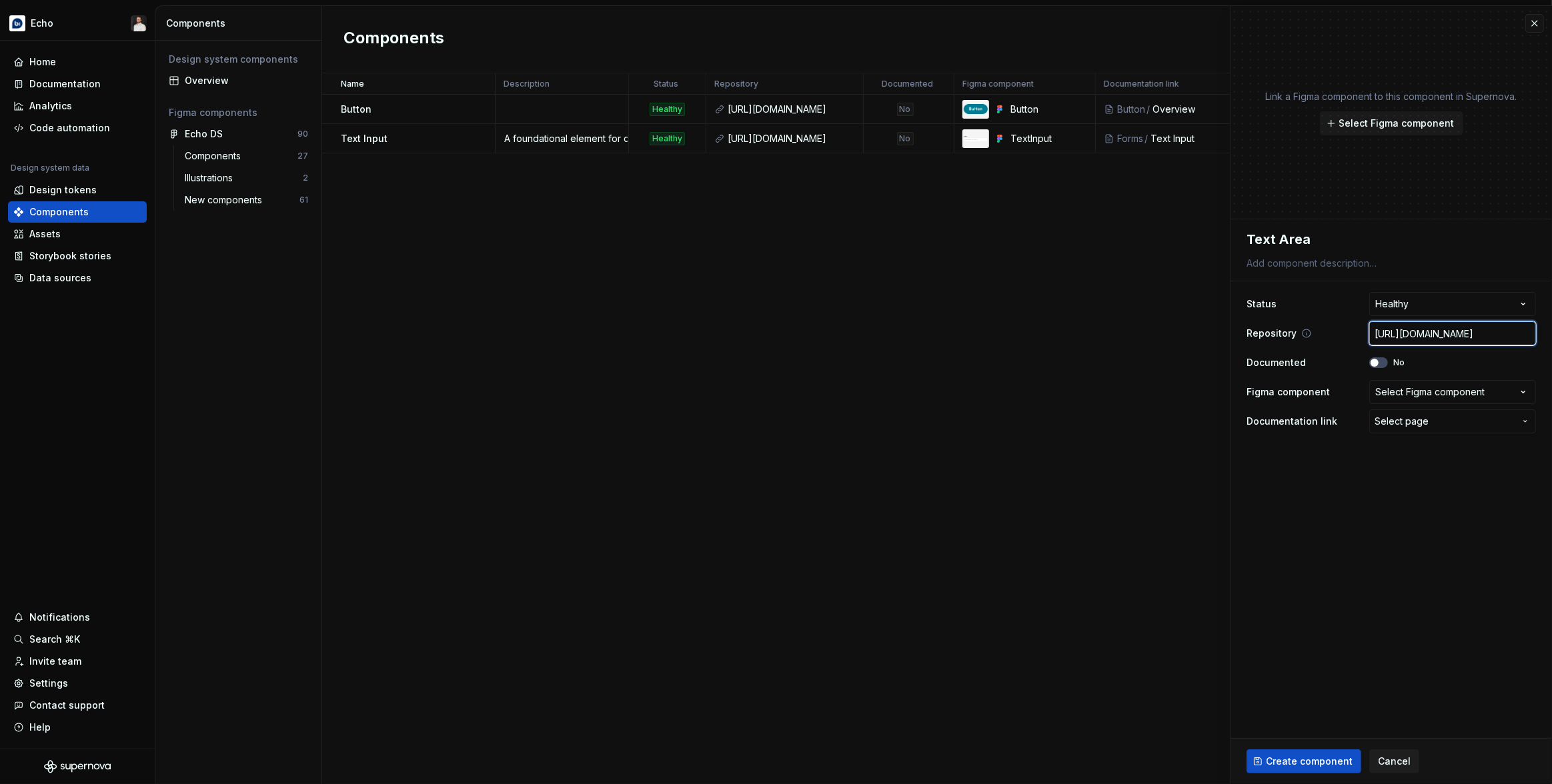
type input "[URL][DOMAIN_NAME]"
type textarea "*"
type input "[URL][DOMAIN_NAME]"
type textarea "*"
type input "[URL][DOMAIN_NAME]"
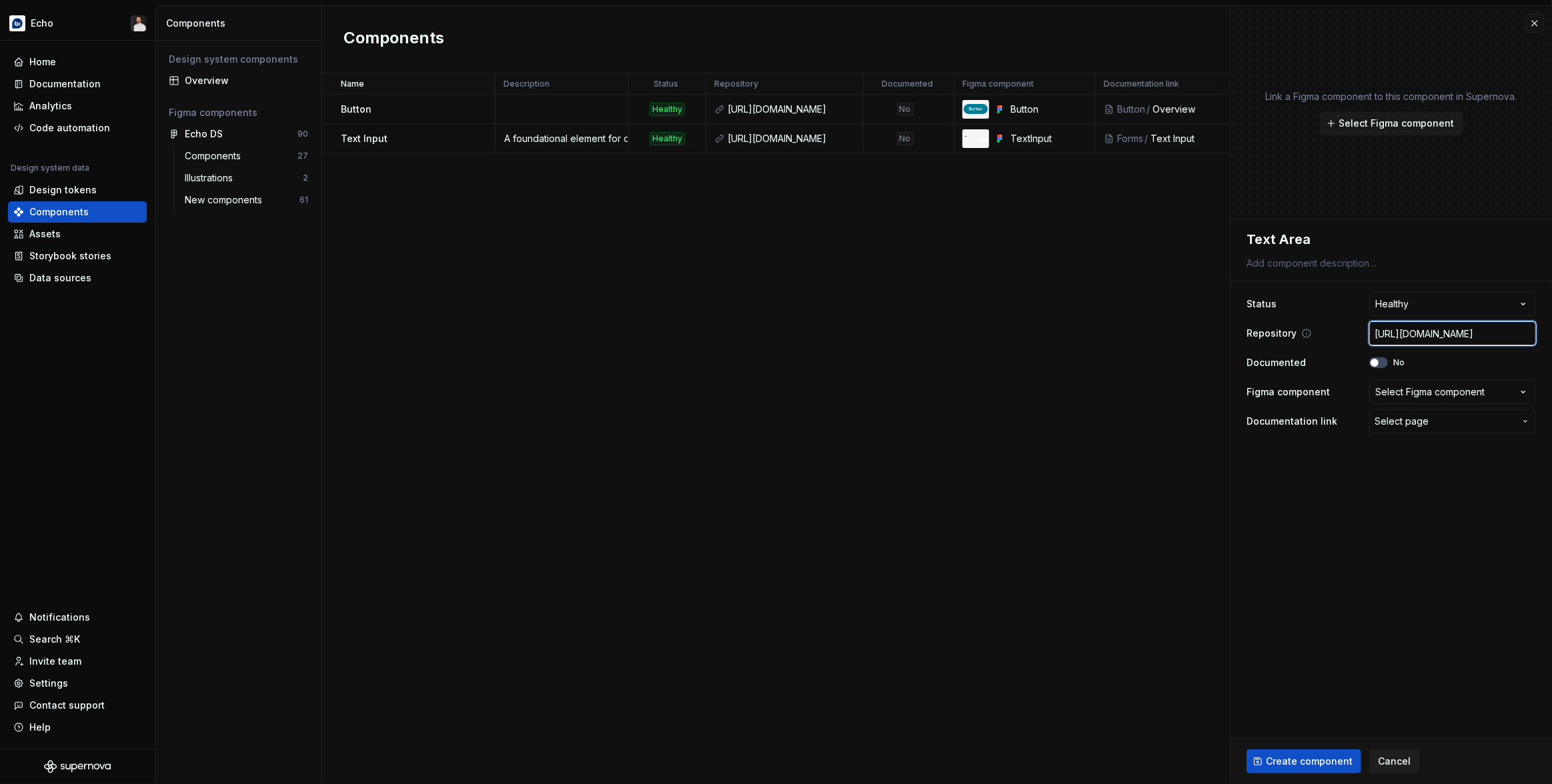
type textarea "*"
type input "[URL][DOMAIN_NAME]"
type textarea "*"
type input "[URL][DOMAIN_NAME]"
type textarea "*"
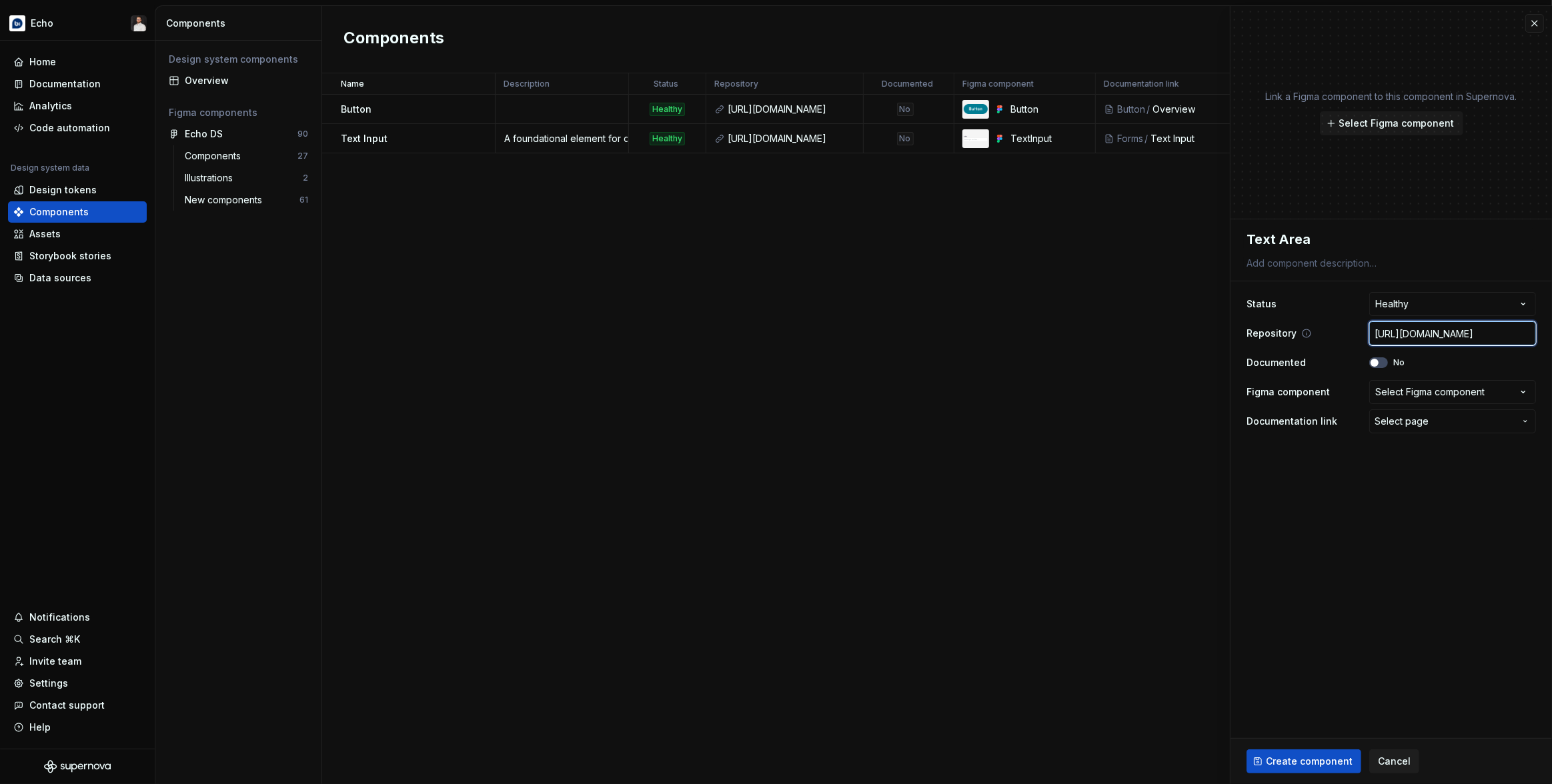
type input "[URL][DOMAIN_NAME]"
type textarea "*"
type input "[URL][DOMAIN_NAME]"
type textarea "*"
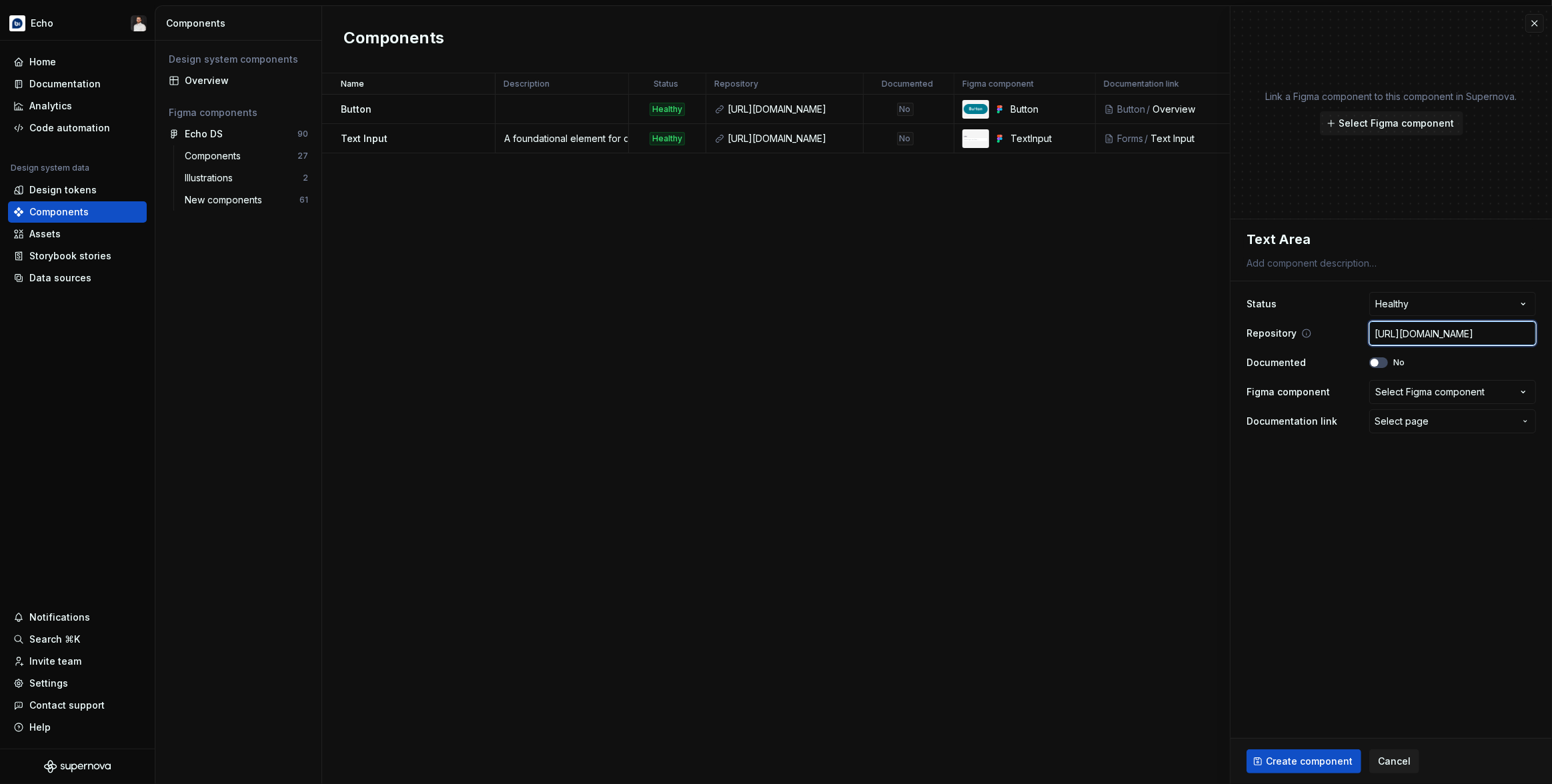
type input "[URL][DOMAIN_NAME]"
type textarea "*"
type input "[URL][DOMAIN_NAME]"
type textarea "*"
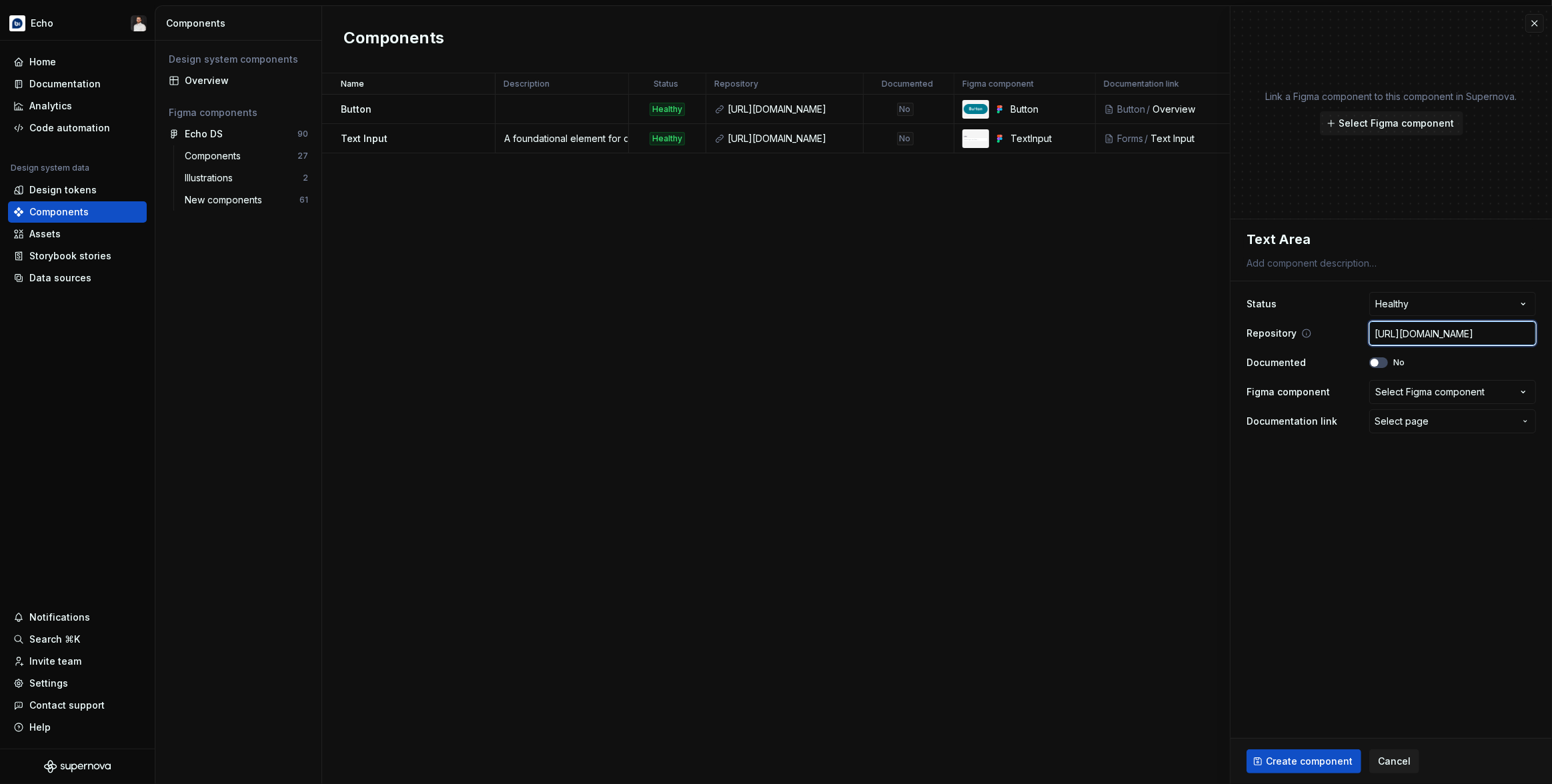
type input "[URL][DOMAIN_NAME]"
type textarea "*"
type input "[URL][DOMAIN_NAME]"
type textarea "*"
type input "[URL][DOMAIN_NAME]"
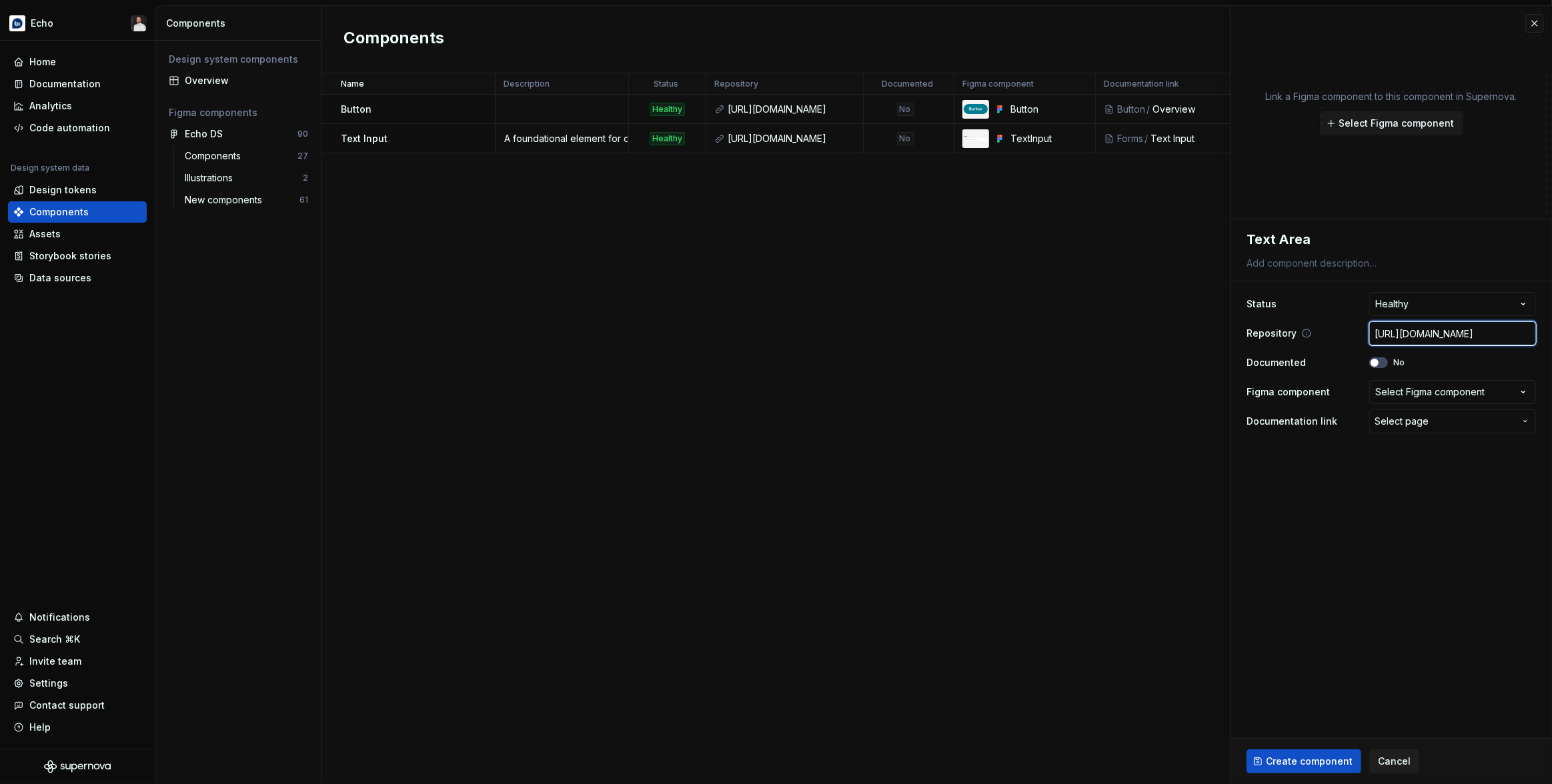
type textarea "*"
type input "[URL][DOMAIN_NAME]"
click at [1454, 335] on input "[URL][DOMAIN_NAME]" at bounding box center [1452, 333] width 167 height 24
paste input "blob/master/app/shared/components/atoms/text-area-input/TextAreaInput.tsx"
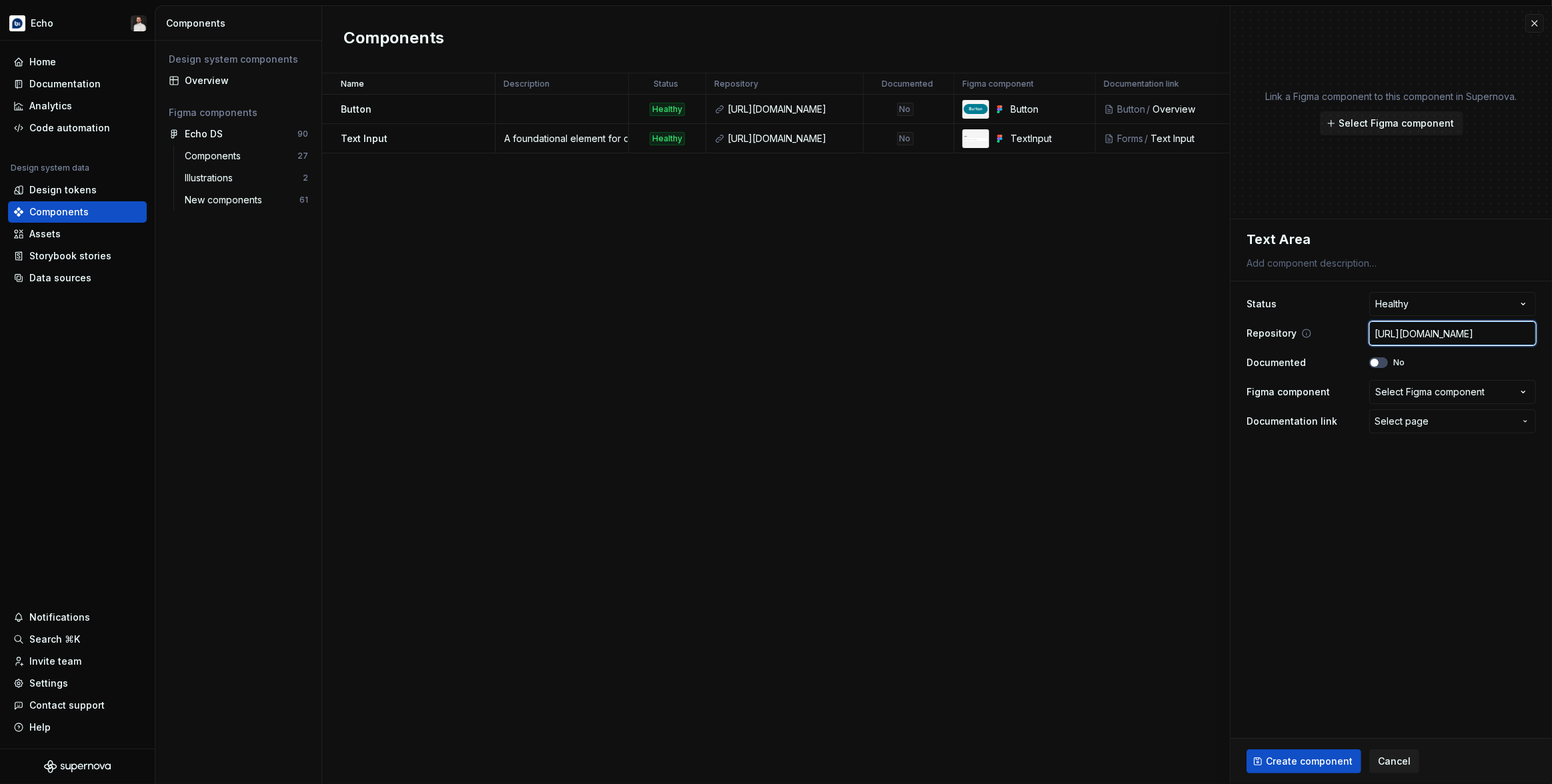
type textarea "*"
type input "[URL][DOMAIN_NAME]"
click at [1454, 392] on div "Select Figma component" at bounding box center [1429, 392] width 109 height 13
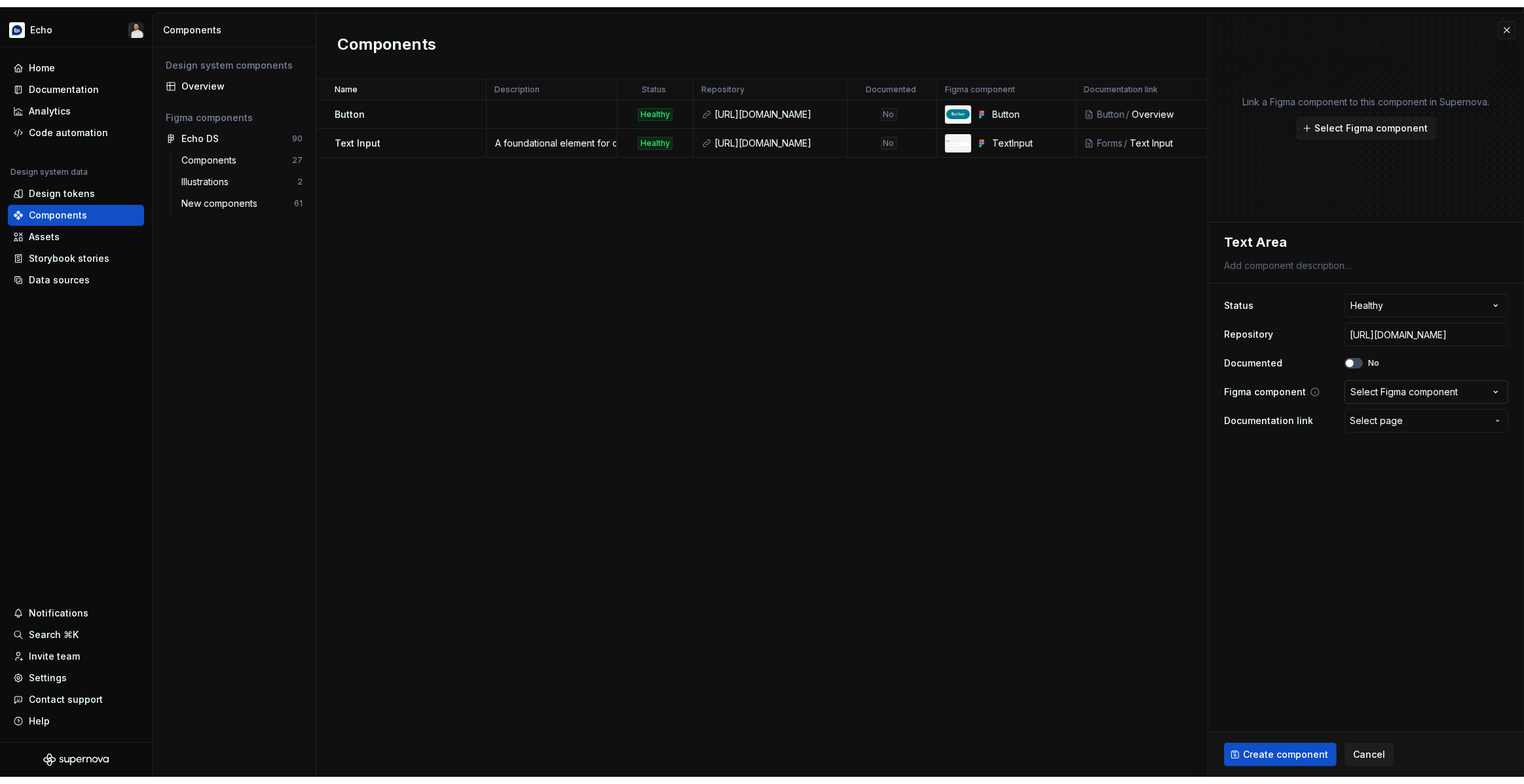
scroll to position [0, 0]
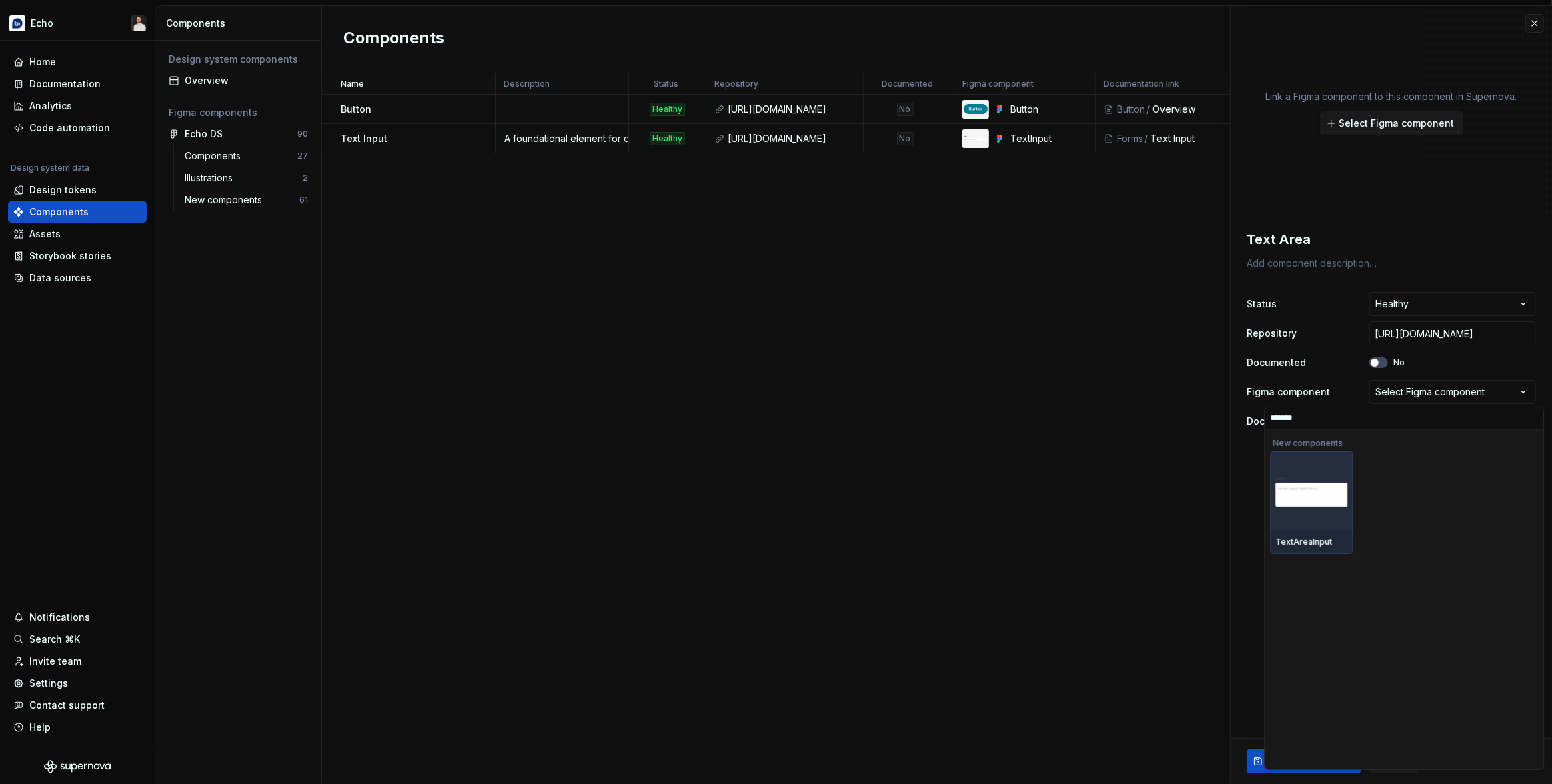
type input "********"
click at [1321, 514] on div at bounding box center [1311, 491] width 83 height 80
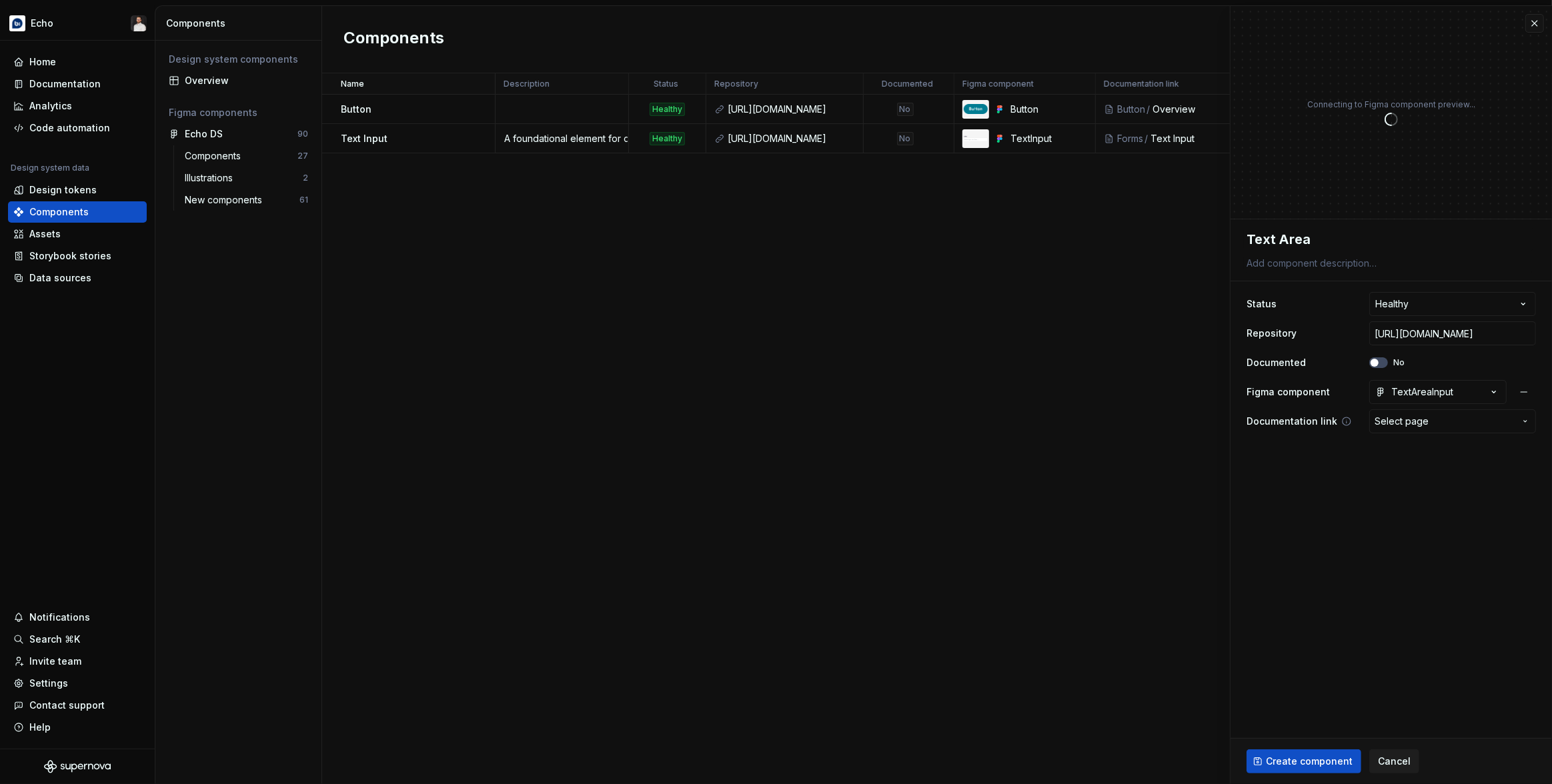
click at [1403, 415] on span "Select page" at bounding box center [1401, 421] width 54 height 13
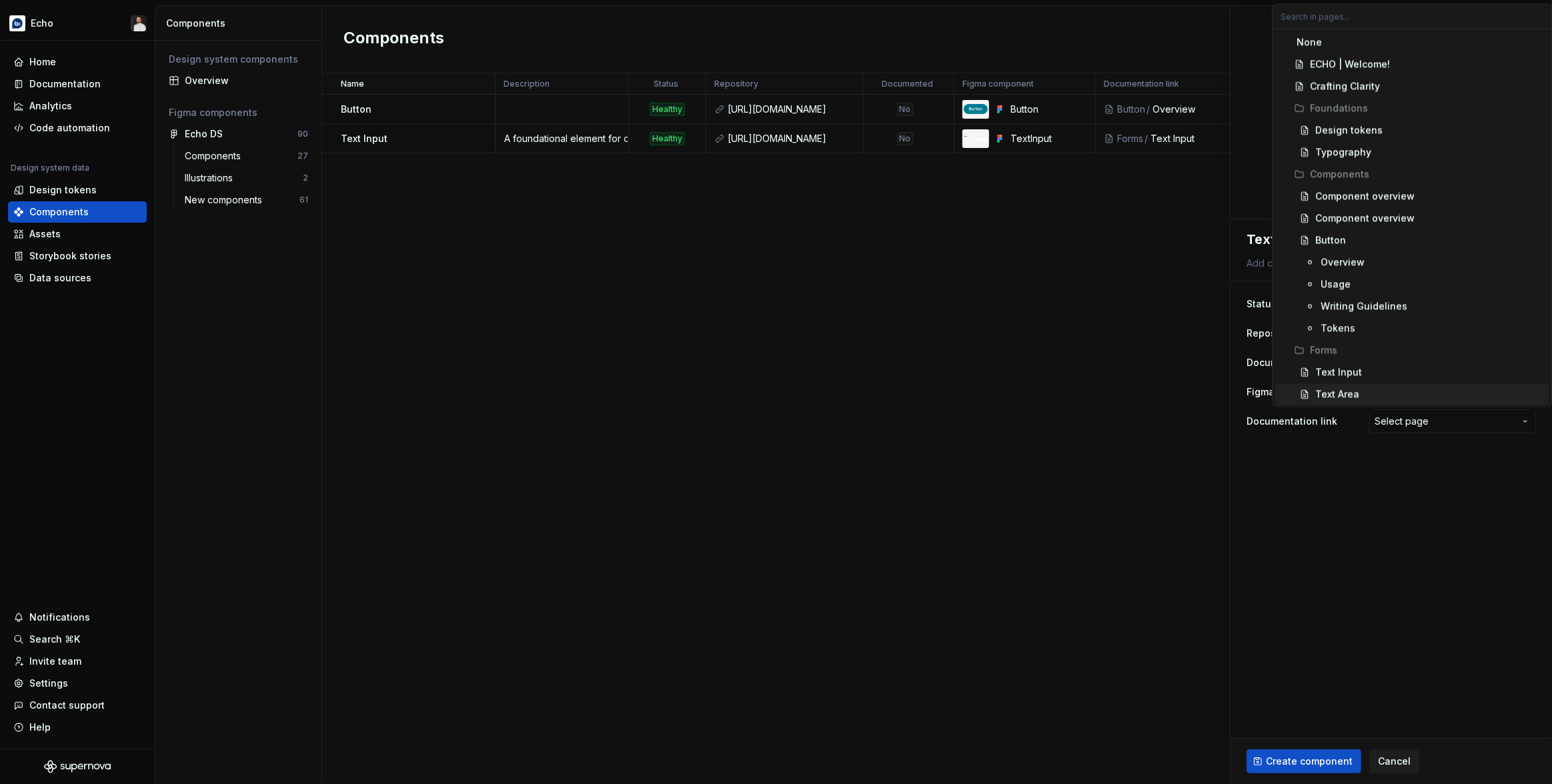
click at [1357, 394] on div "Text Area" at bounding box center [1337, 394] width 44 height 13
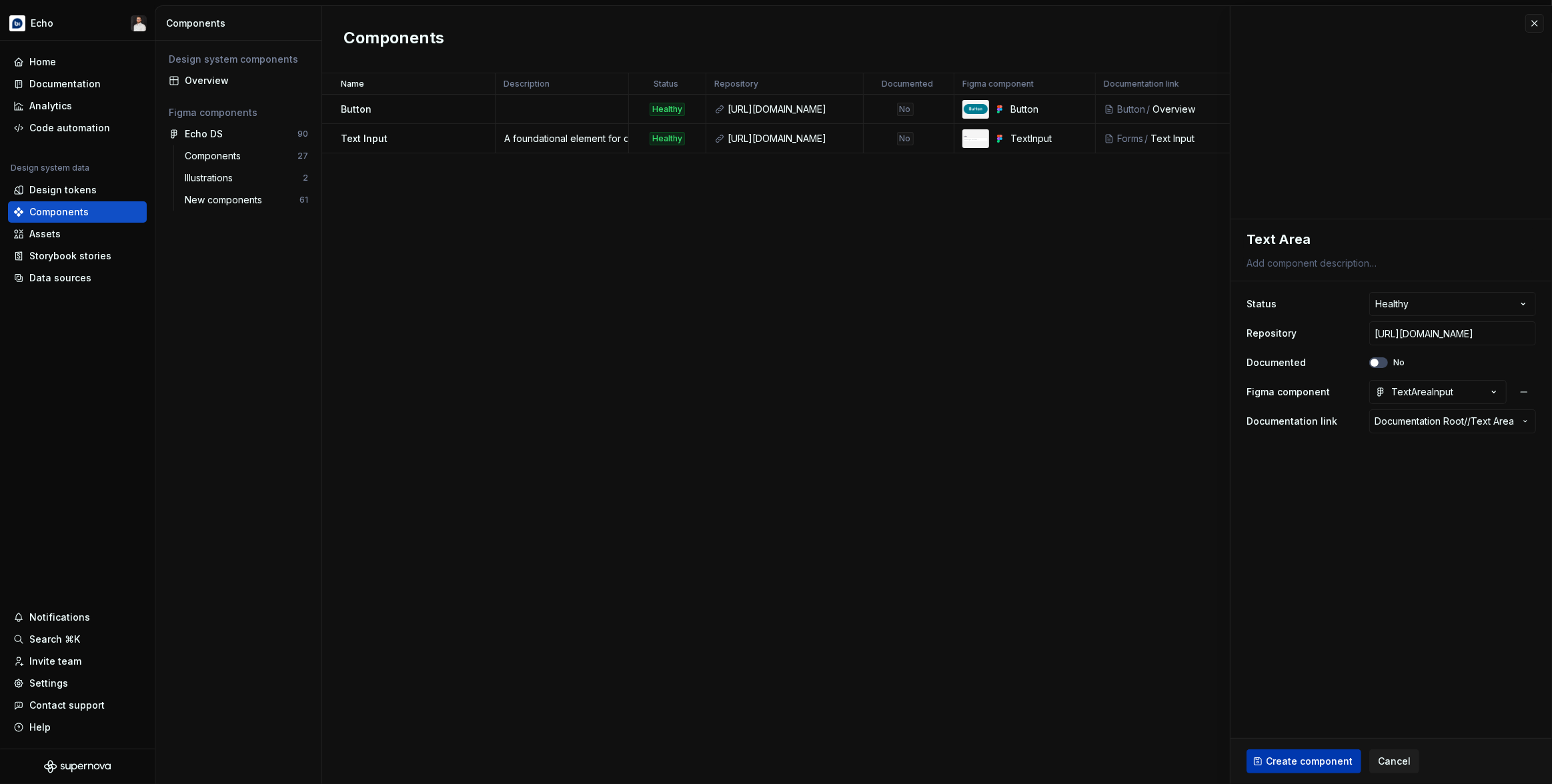
click at [1321, 764] on span "Create component" at bounding box center [1309, 761] width 86 height 13
type textarea "*"
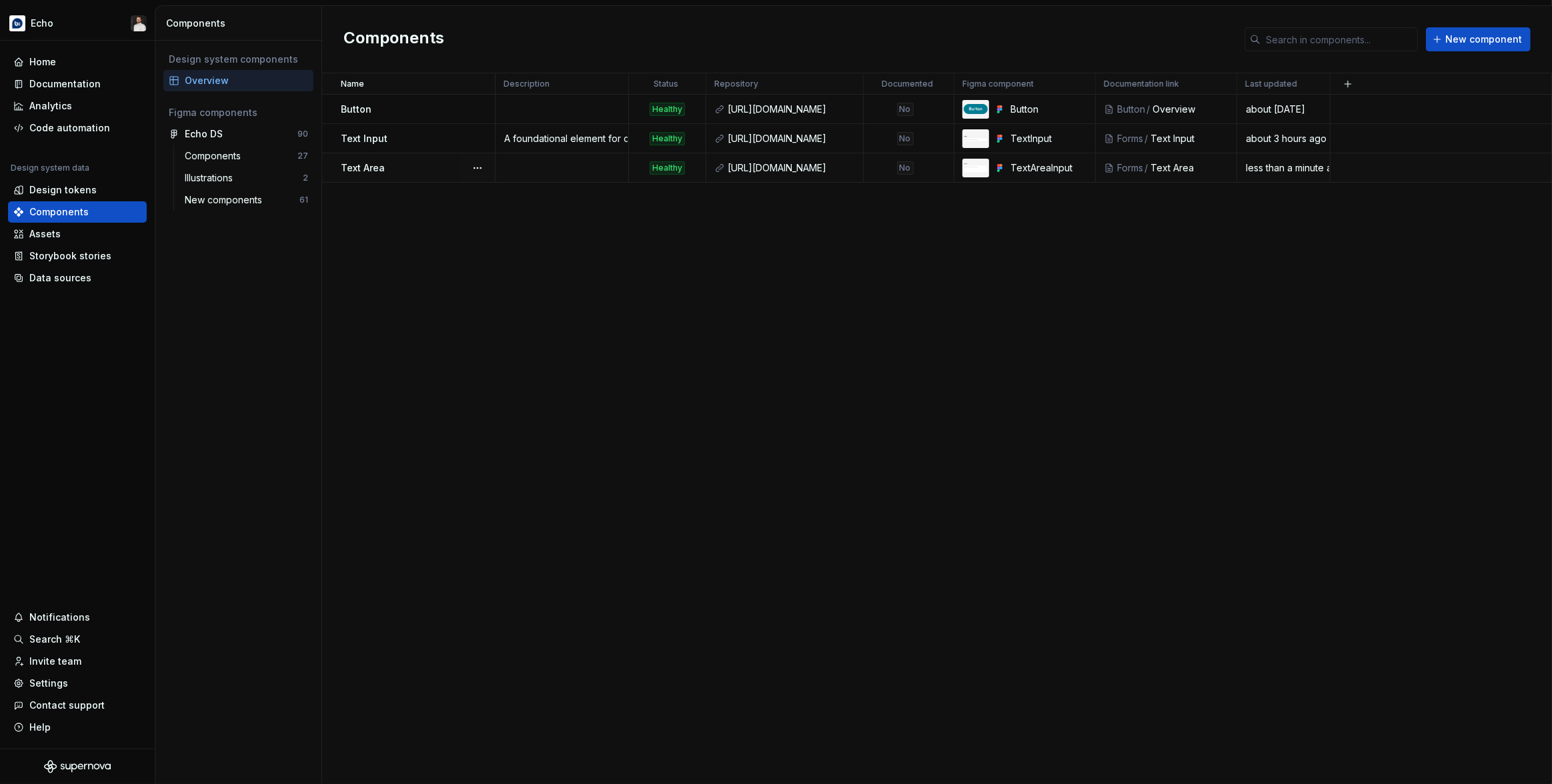
click at [488, 169] on div at bounding box center [477, 167] width 35 height 29
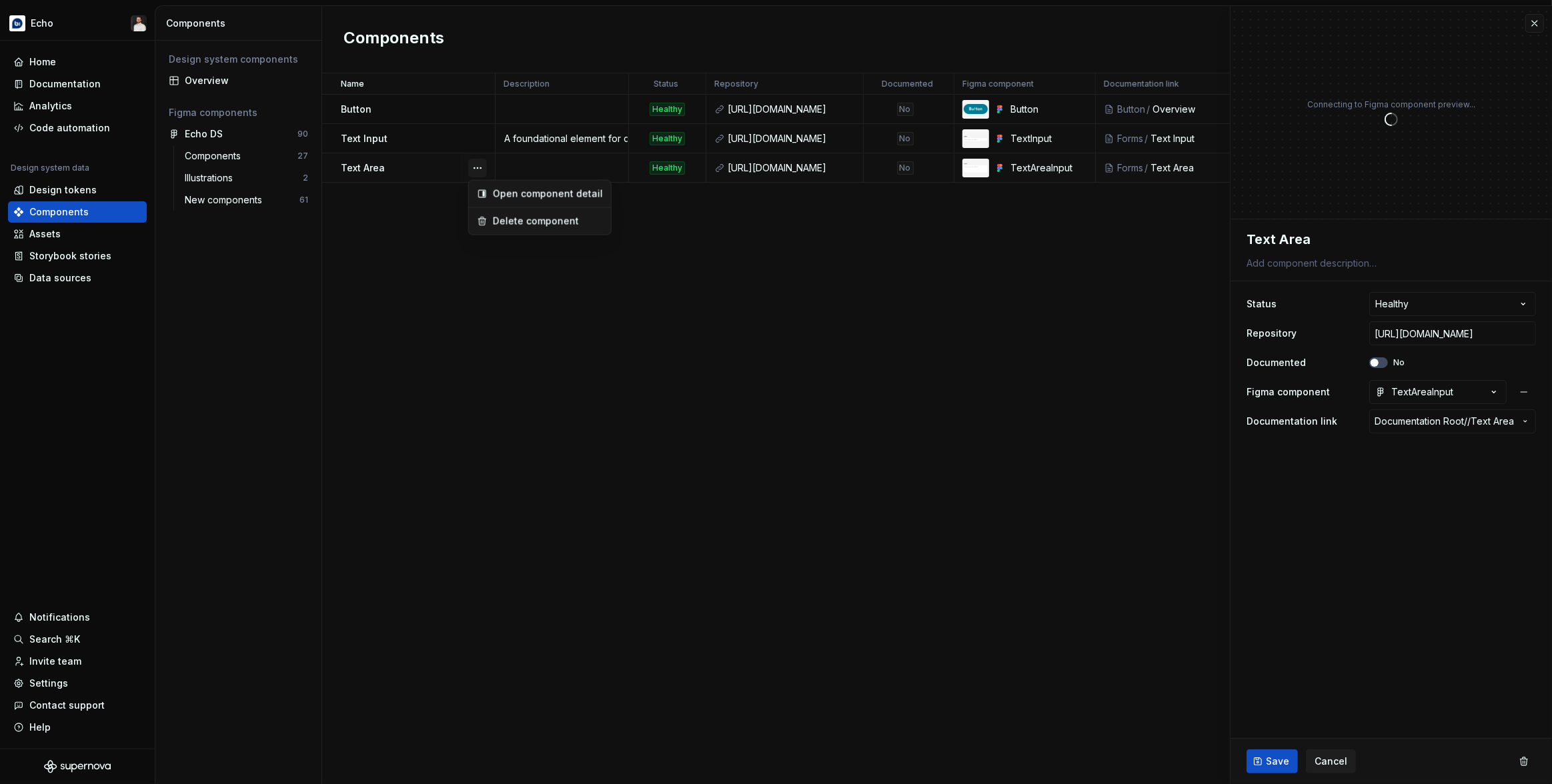
click at [484, 169] on button "button" at bounding box center [477, 168] width 19 height 19
click at [1278, 268] on html "Echo Home Documentation Analytics Code automation Design system data Design tok…" at bounding box center [776, 392] width 1552 height 784
click at [1284, 263] on textarea at bounding box center [1388, 263] width 289 height 19
paste textarea "[URL][DOMAIN_NAME]"
type textarea "*"
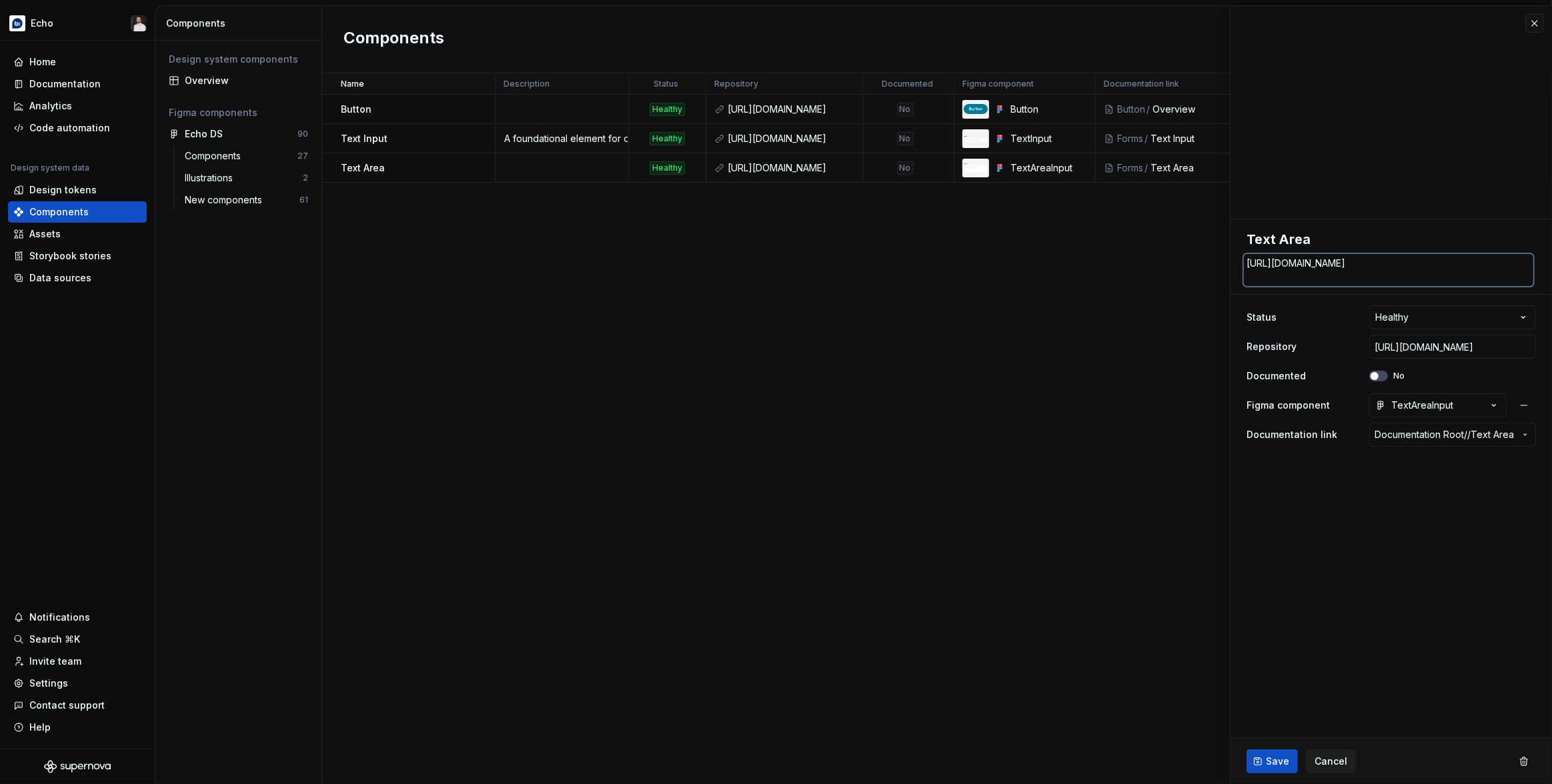
type textarea "[URL][DOMAIN_NAME]"
click at [1328, 279] on textarea "[URL][DOMAIN_NAME]" at bounding box center [1388, 270] width 289 height 32
paste textarea
type textarea "*"
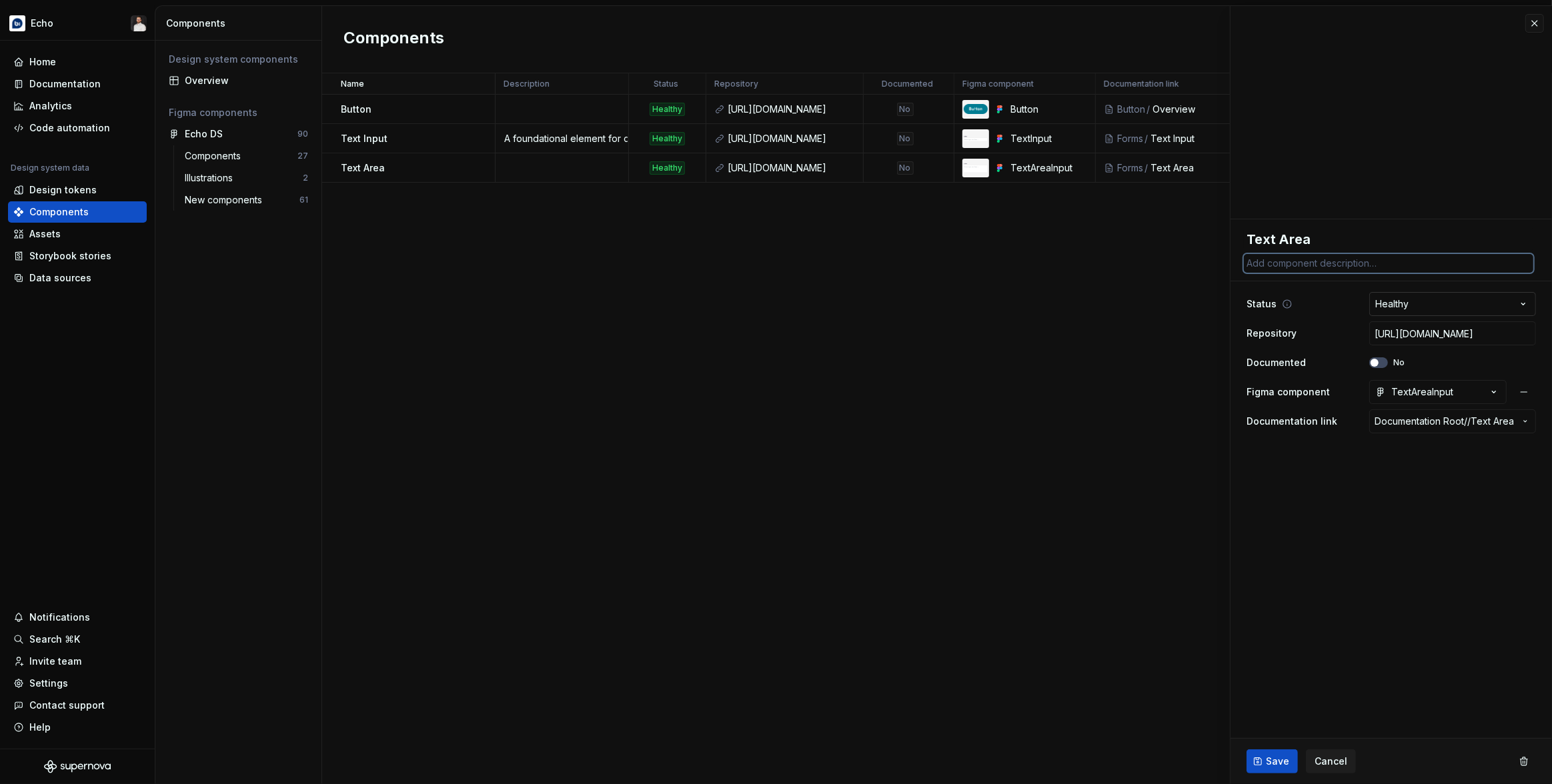
paste textarea "A foundational element for capturing multi-line text input from users."
type textarea "*"
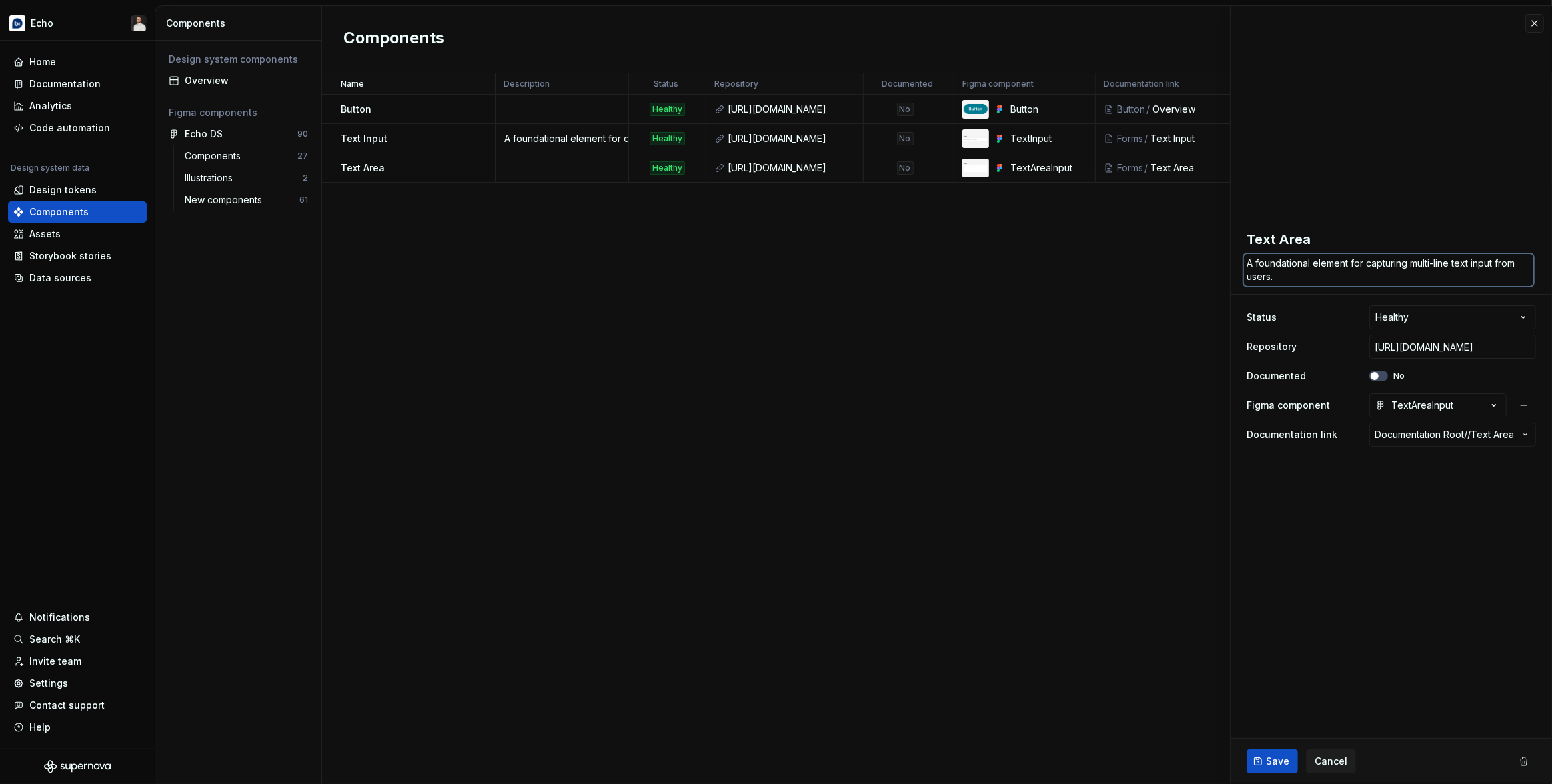
type textarea "A foundational element for capturing multi-line text input from users."
click at [1401, 610] on fieldset "**********" at bounding box center [1391, 502] width 321 height 565
click at [1261, 769] on button "Save" at bounding box center [1272, 762] width 52 height 24
type textarea "*"
type textarea "A foundational element for capturing multi-line text input from users."
